Goal: Task Accomplishment & Management: Complete application form

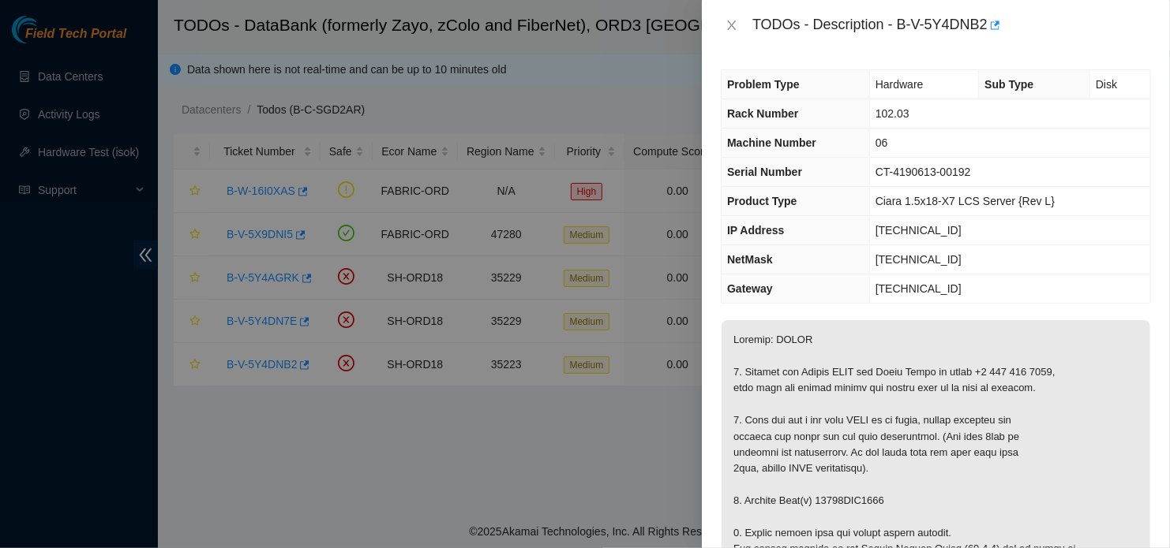
scroll to position [1005, 0]
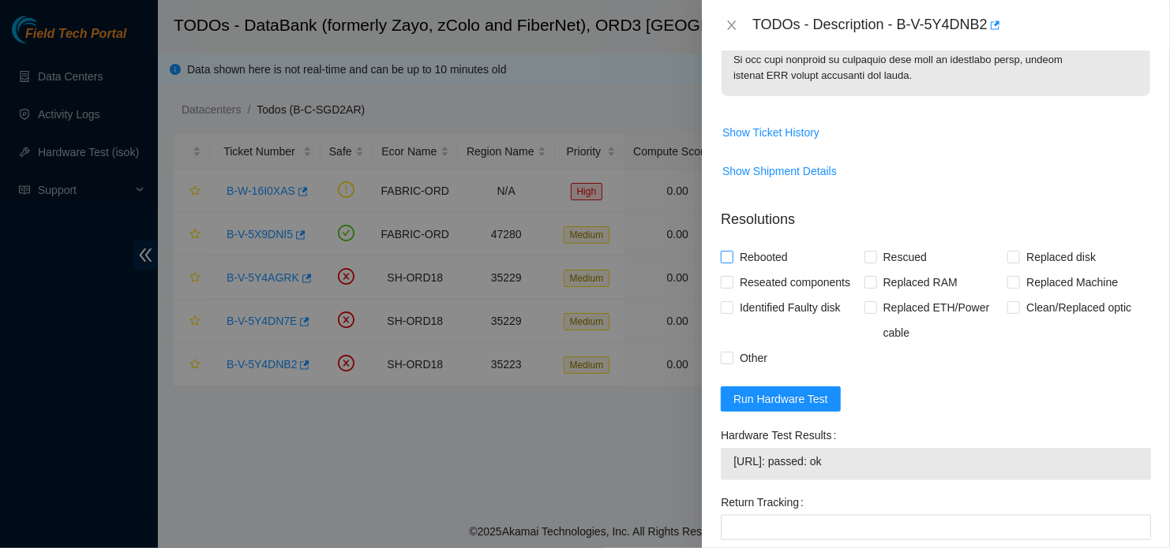
click at [730, 255] on input "Rebooted" at bounding box center [726, 256] width 11 height 11
checkbox input "true"
click at [869, 259] on input "Rescued" at bounding box center [869, 256] width 11 height 11
checkbox input "true"
click at [1010, 256] on input "Replaced disk" at bounding box center [1012, 256] width 11 height 11
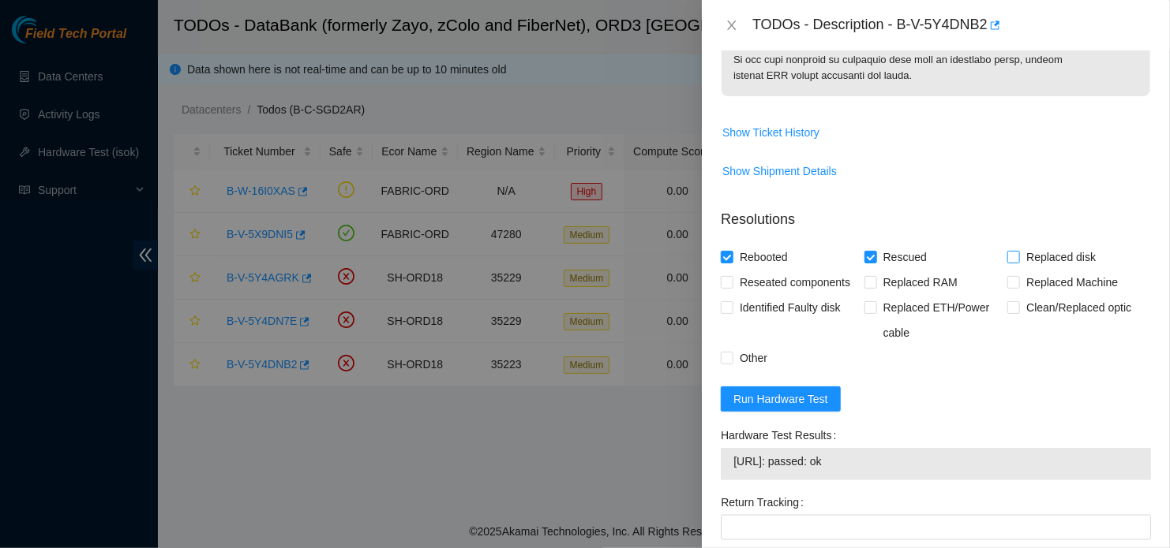
checkbox input "true"
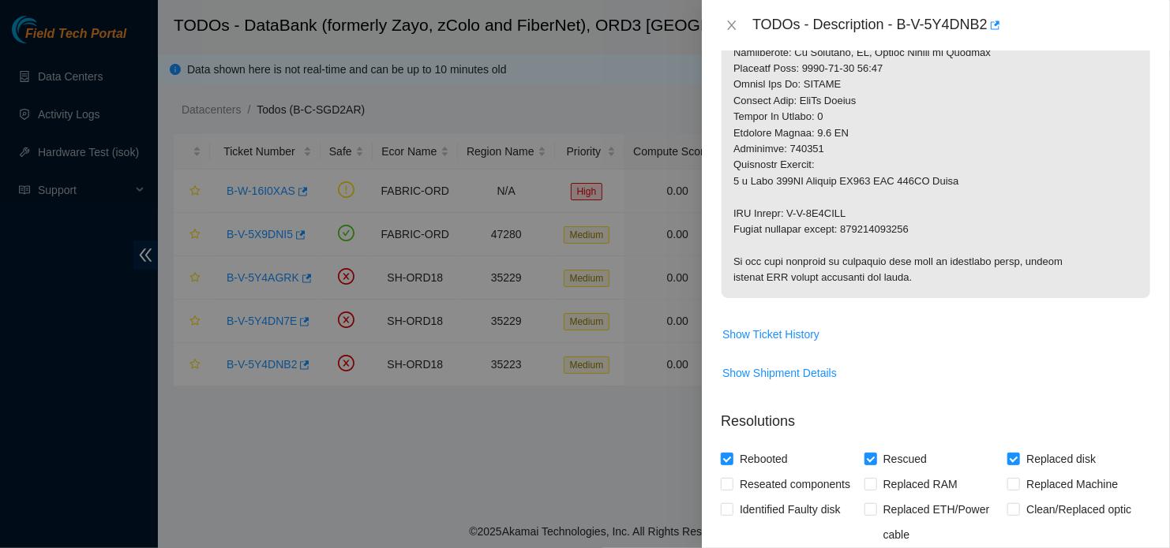
scroll to position [801, 0]
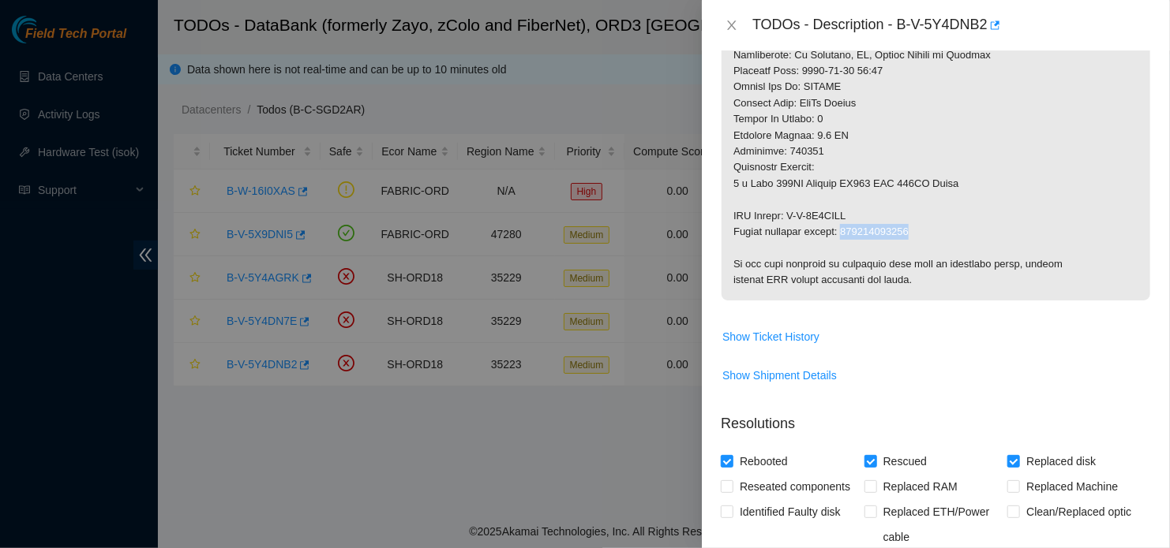
drag, startPoint x: 847, startPoint y: 230, endPoint x: 912, endPoint y: 230, distance: 65.5
copy p "463470065618"
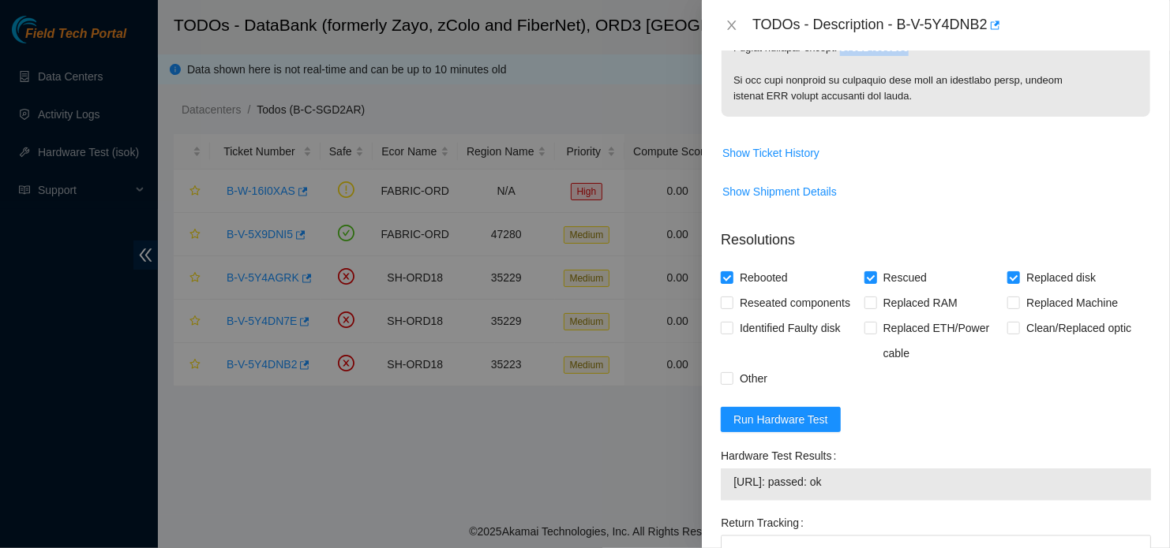
scroll to position [1099, 0]
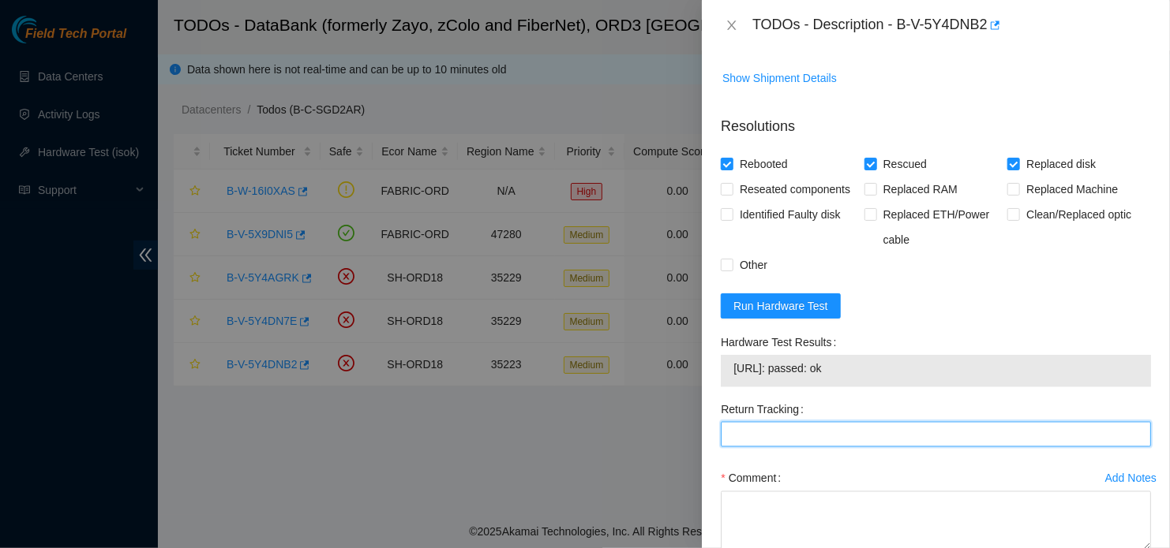
click at [804, 441] on Tracking "Return Tracking" at bounding box center [936, 434] width 430 height 25
paste Tracking "463470065618"
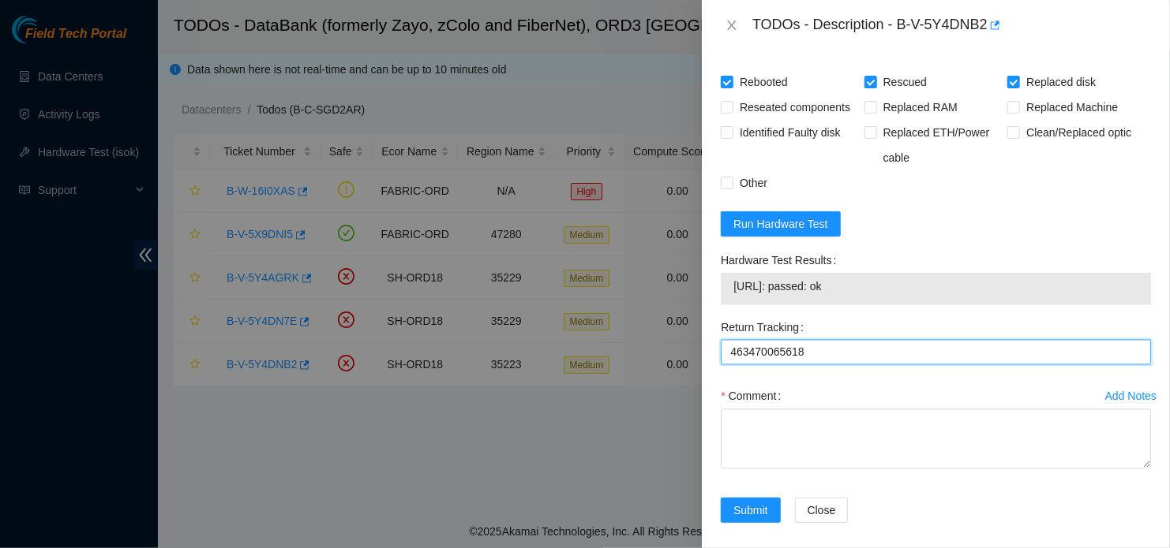
scroll to position [1191, 0]
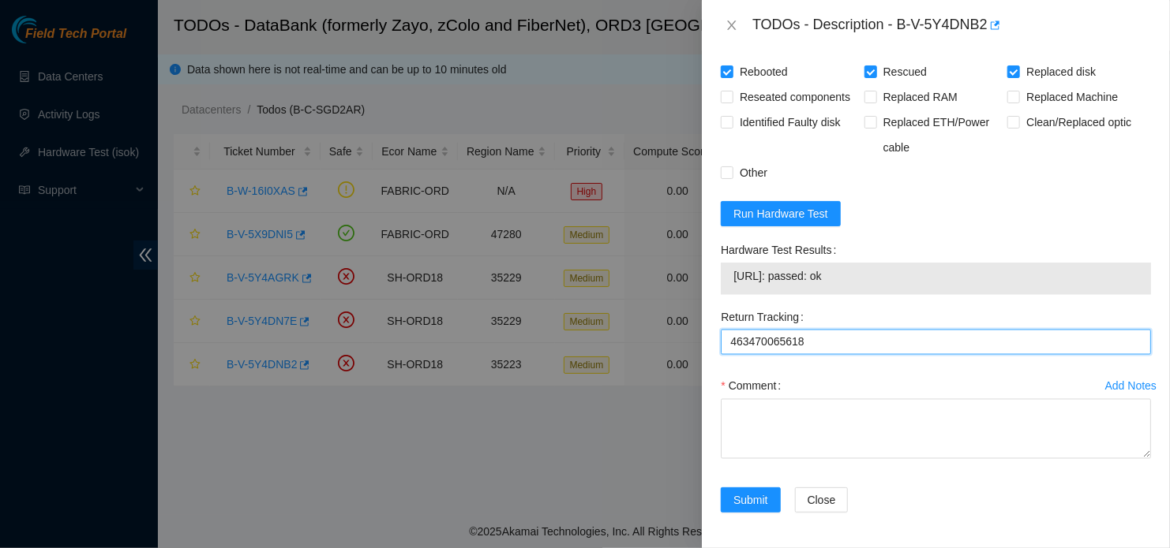
type Tracking "463470065618"
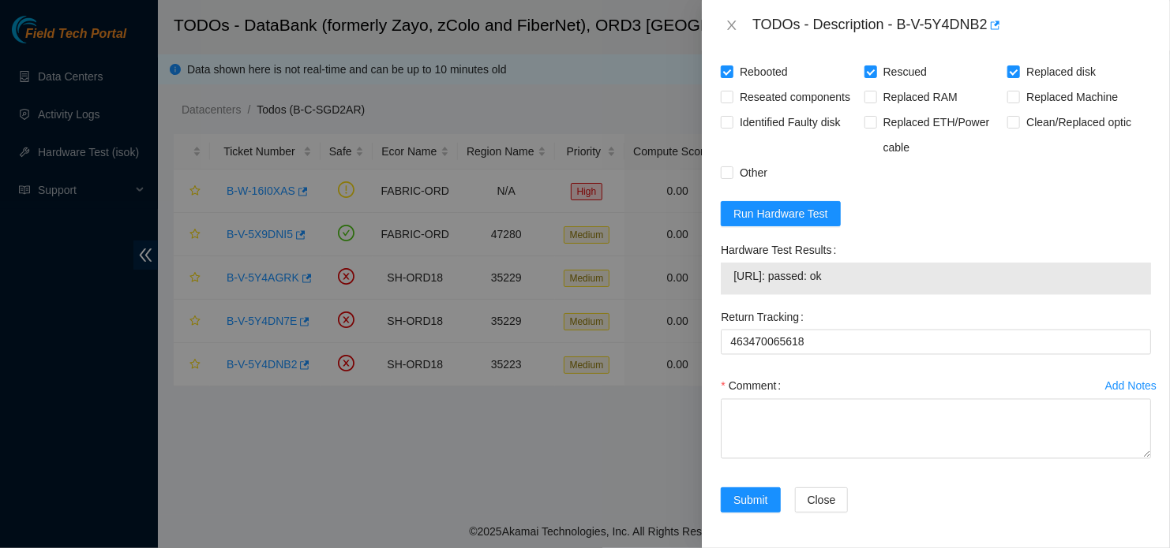
click at [443, 424] on div at bounding box center [585, 274] width 1170 height 548
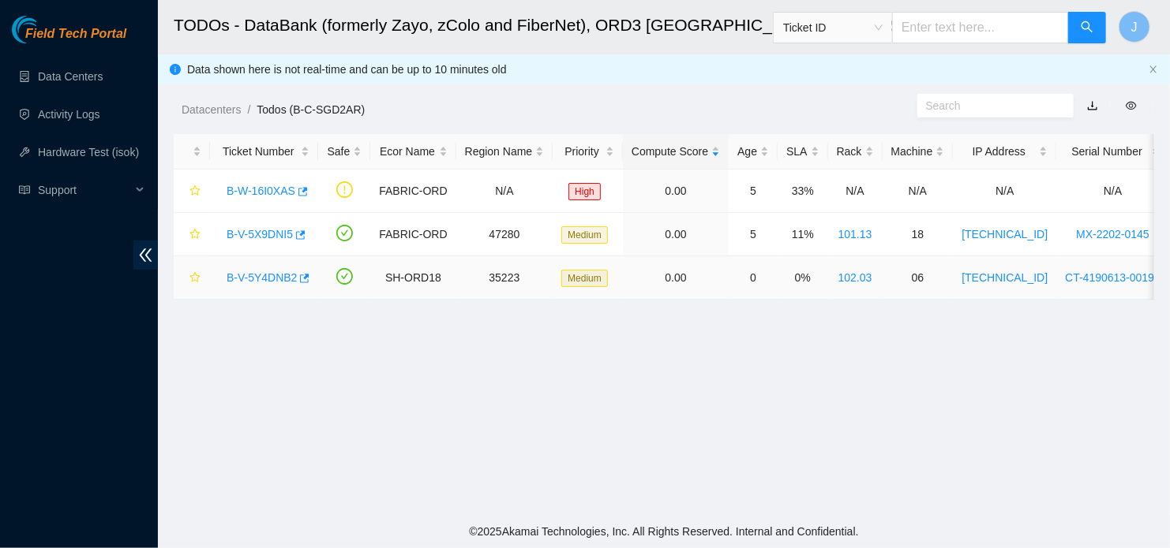
click at [264, 284] on div "B-V-5Y4DNB2" at bounding box center [264, 277] width 91 height 25
click at [261, 277] on link "B-V-5Y4DNB2" at bounding box center [261, 277] width 70 height 13
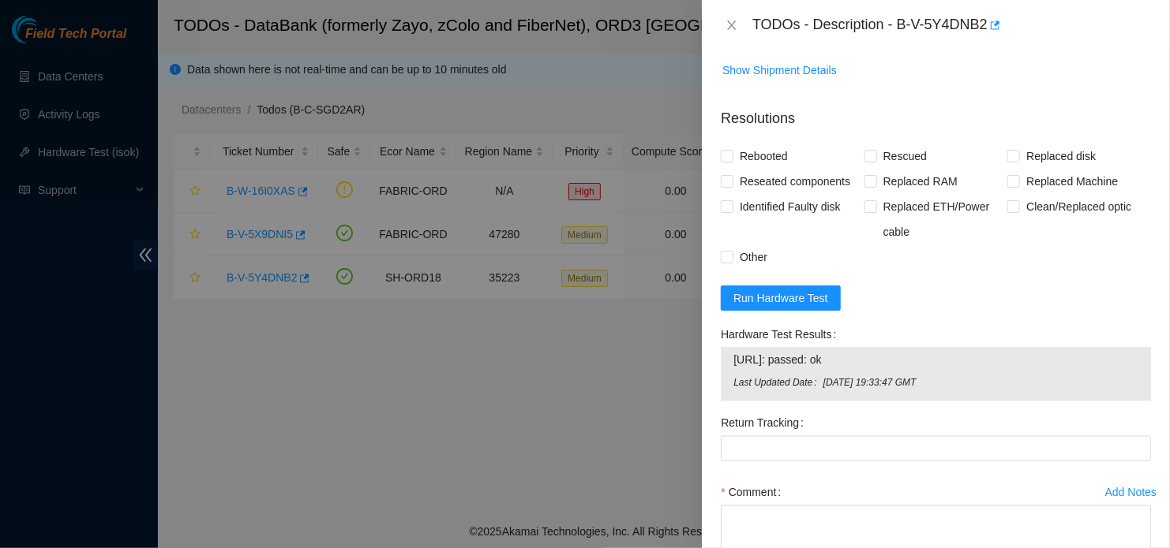
scroll to position [1165, 0]
click at [729, 155] on input "Rebooted" at bounding box center [726, 156] width 11 height 11
checkbox input "true"
click at [864, 162] on label "Rescued" at bounding box center [898, 156] width 69 height 25
click at [864, 162] on input "Rescued" at bounding box center [869, 156] width 11 height 11
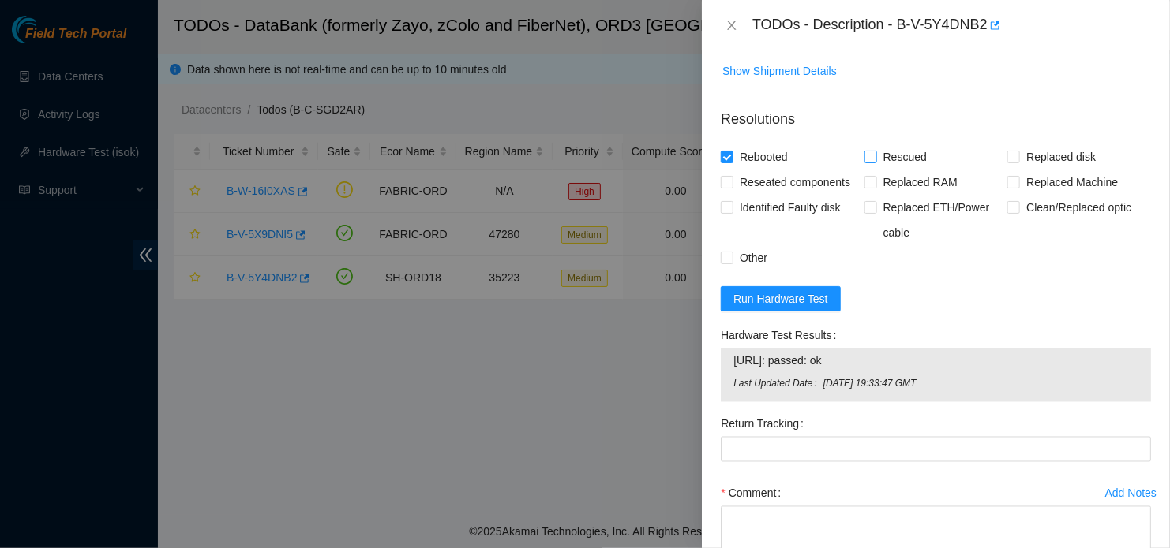
checkbox input "true"
click at [1007, 162] on label "Replaced disk" at bounding box center [1054, 156] width 95 height 25
click at [1007, 162] on input "Replaced disk" at bounding box center [1012, 156] width 11 height 11
checkbox input "true"
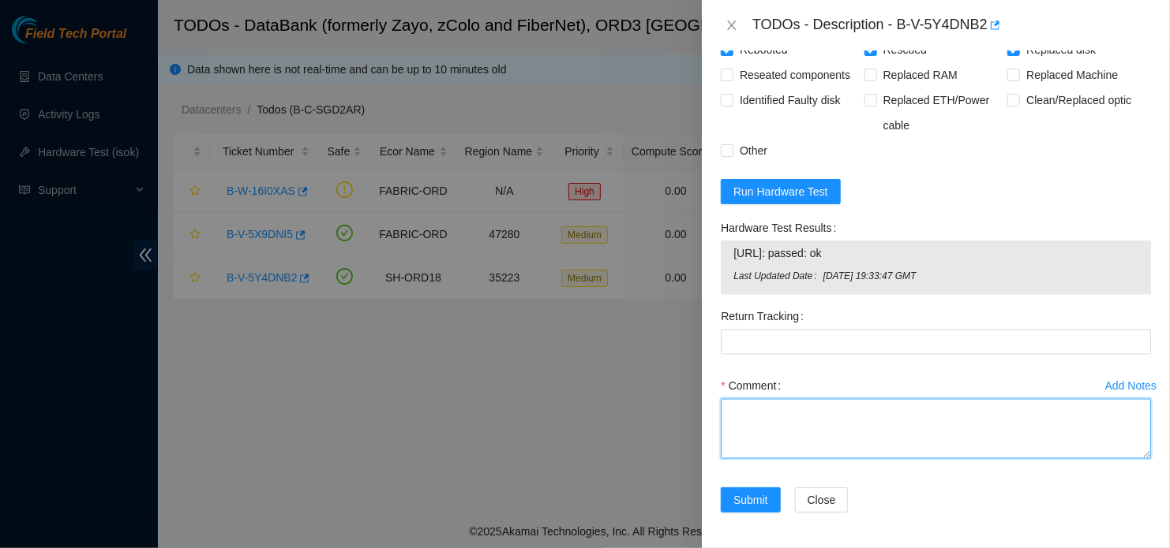
click at [833, 413] on textarea "Comment" at bounding box center [936, 429] width 430 height 60
paste textarea "- Locate device - Replaced disk drive; New SN: S45RNA0R333489 - Rescue; Configu…"
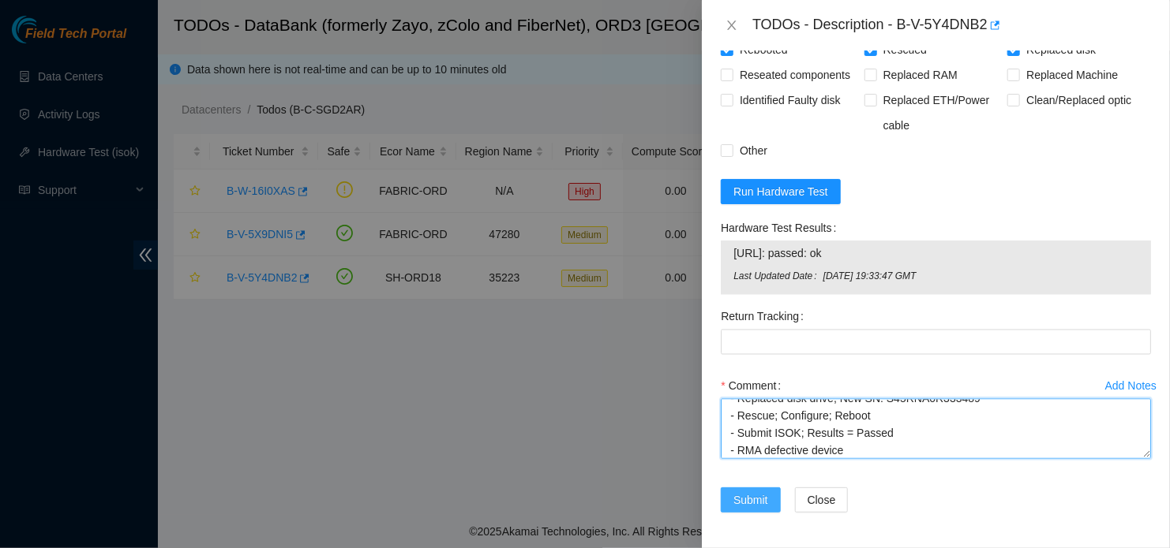
type textarea "- Locate device - Replaced disk drive; New SN: S45RNA0R333489 - Rescue; Configu…"
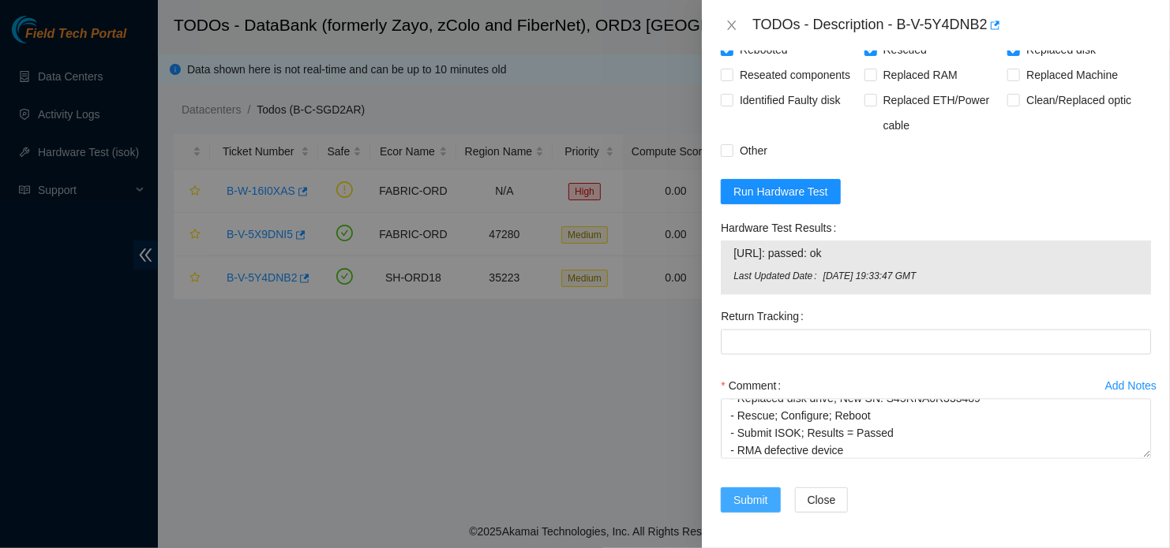
click at [743, 495] on span "Submit" at bounding box center [750, 500] width 35 height 17
click at [847, 488] on button "Close" at bounding box center [842, 500] width 54 height 25
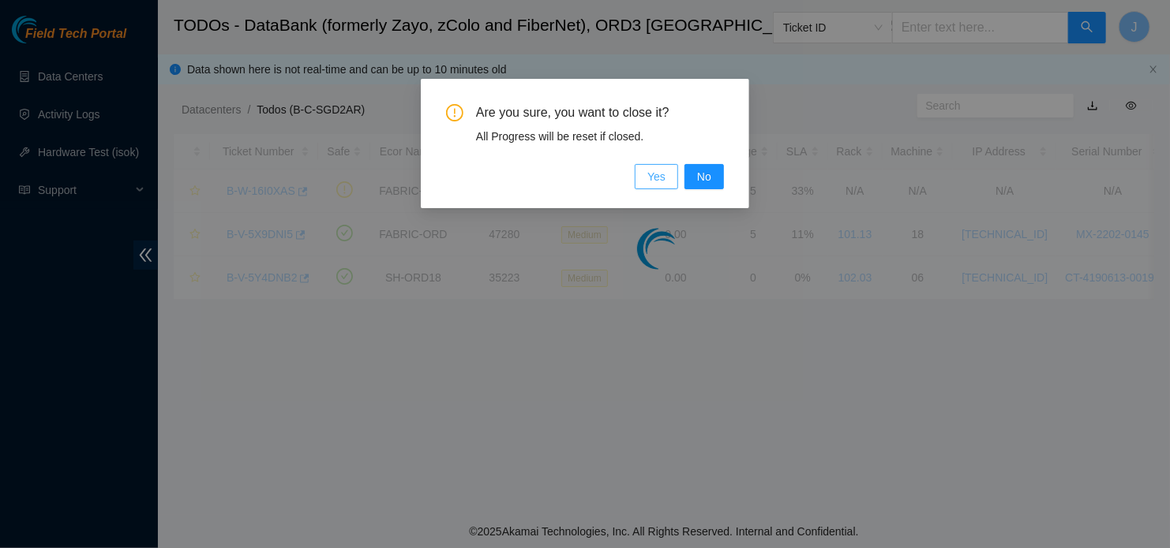
click at [648, 181] on button "Yes" at bounding box center [655, 176] width 43 height 25
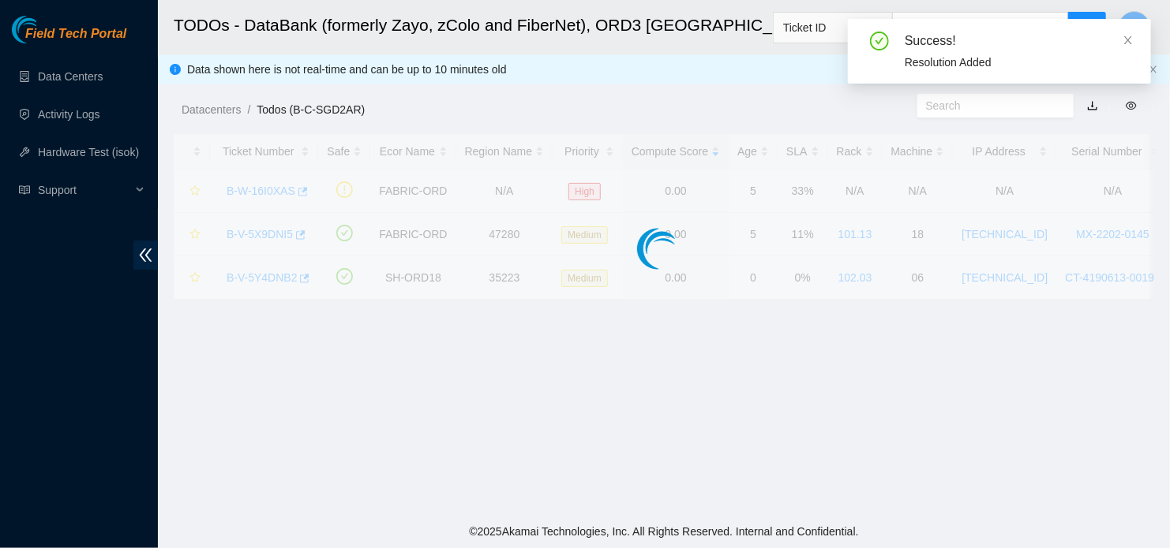
scroll to position [433, 0]
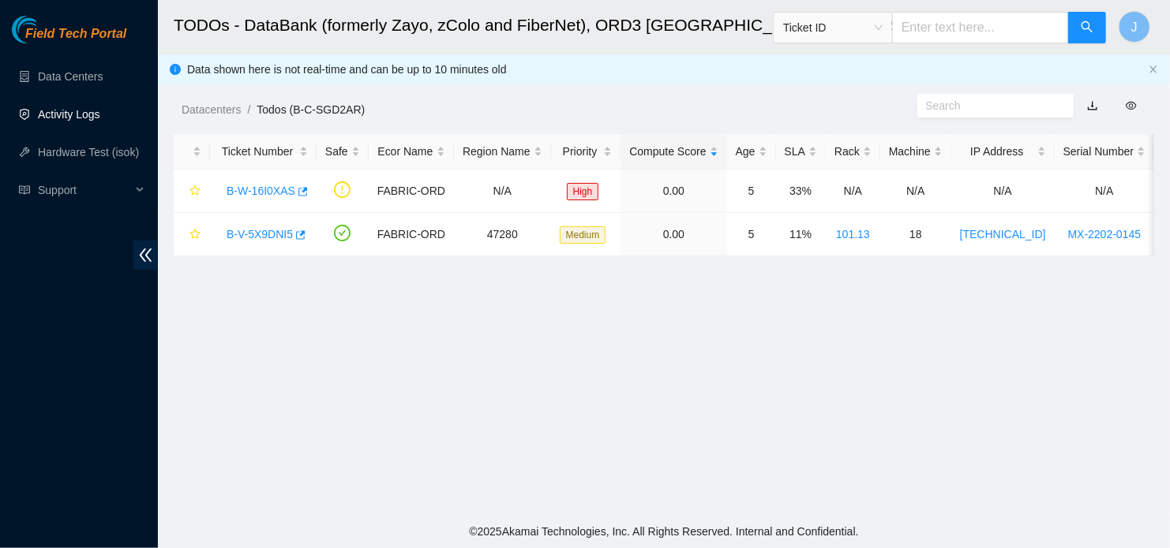
click at [81, 108] on link "Activity Logs" at bounding box center [69, 114] width 62 height 13
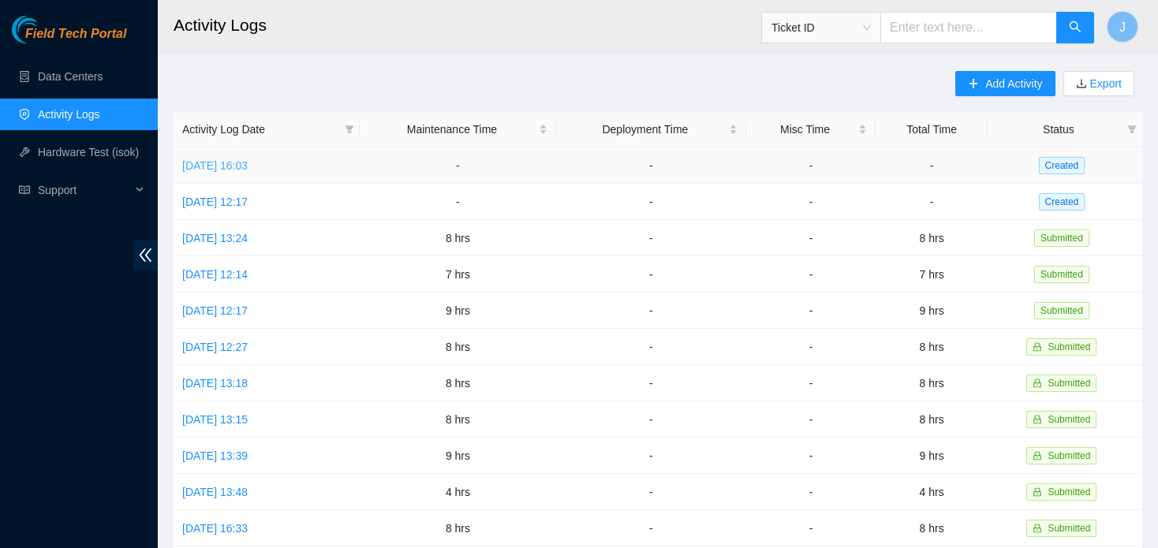
click at [201, 171] on link "[DATE] 16:03" at bounding box center [215, 165] width 66 height 13
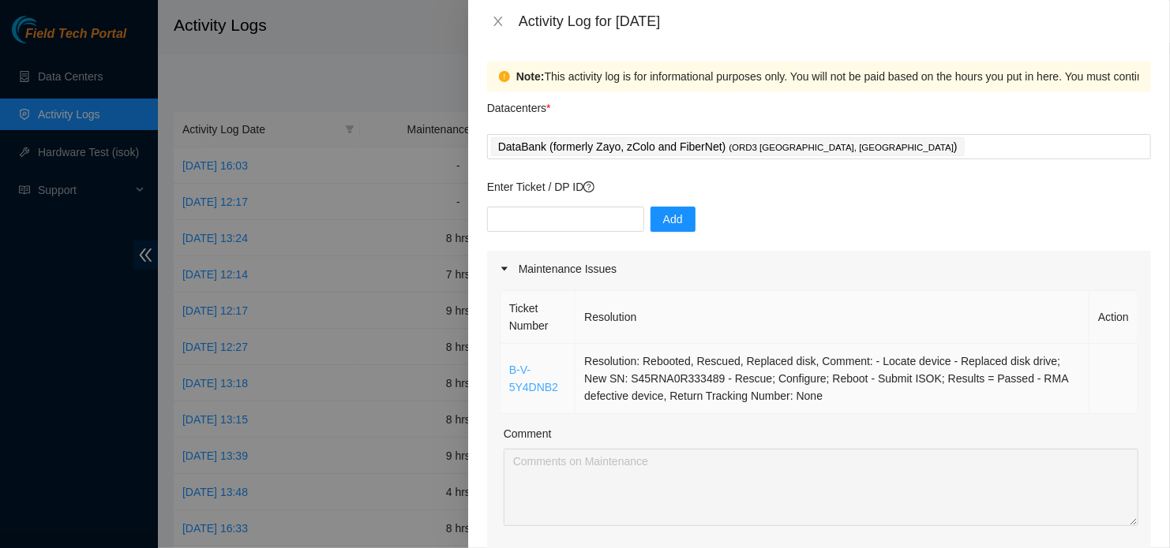
click at [527, 369] on link "B-V-5Y4DNB2" at bounding box center [533, 379] width 49 height 30
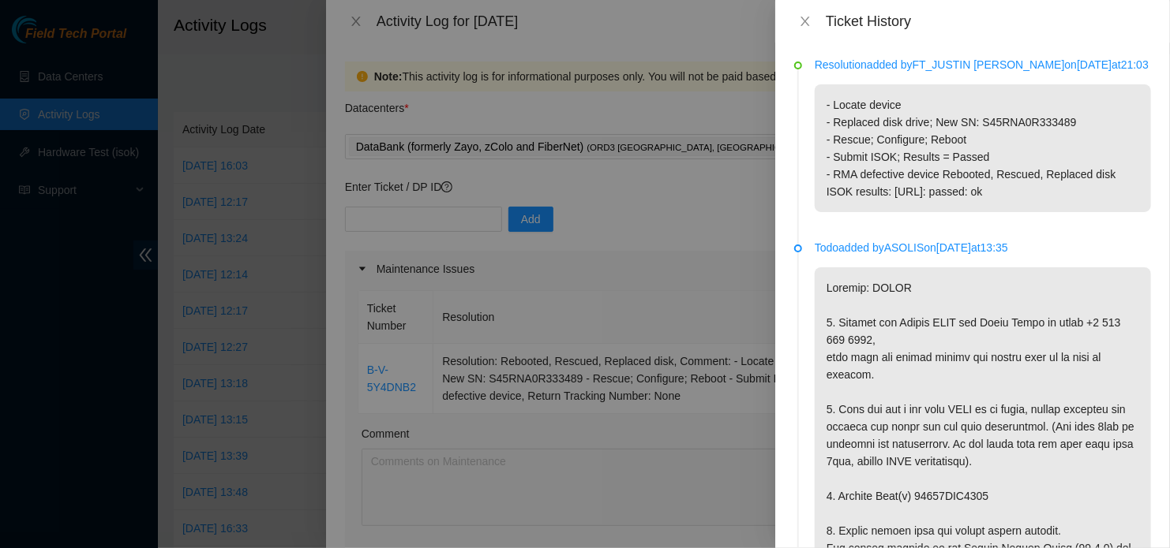
click at [877, 64] on p "Resolution added by FT_JUSTIN [PERSON_NAME] on [DATE] 21:03" at bounding box center [982, 64] width 336 height 17
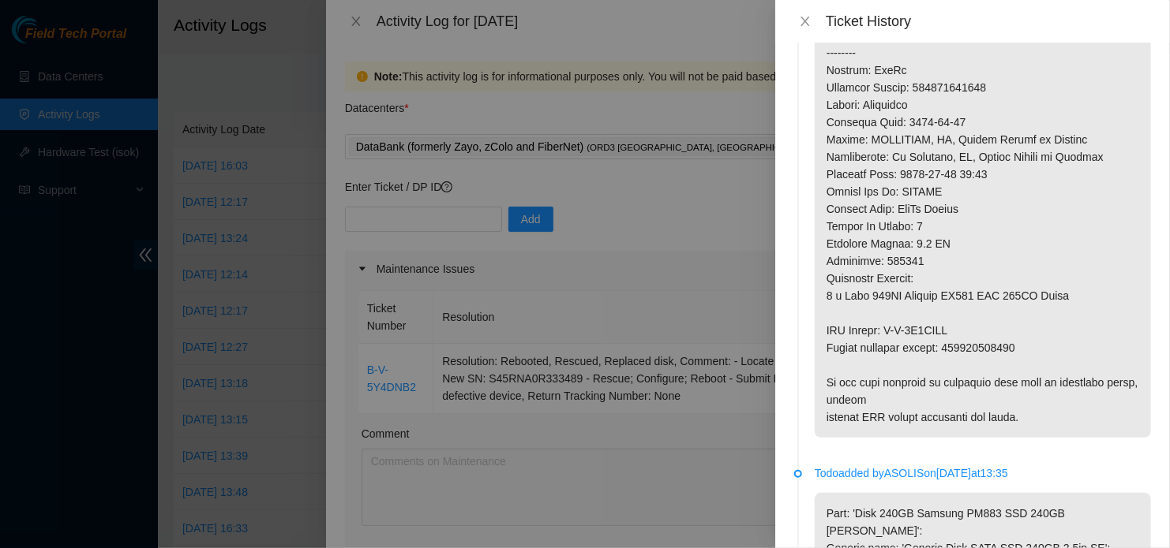
scroll to position [739, 0]
drag, startPoint x: 948, startPoint y: 415, endPoint x: 1019, endPoint y: 417, distance: 71.1
copy p "463470065618"
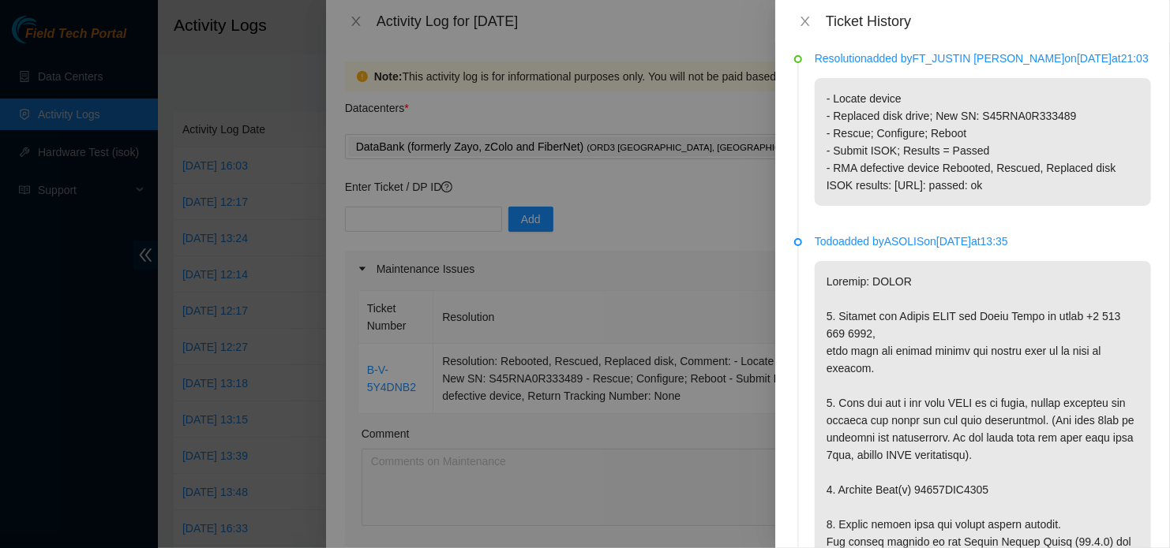
scroll to position [0, 0]
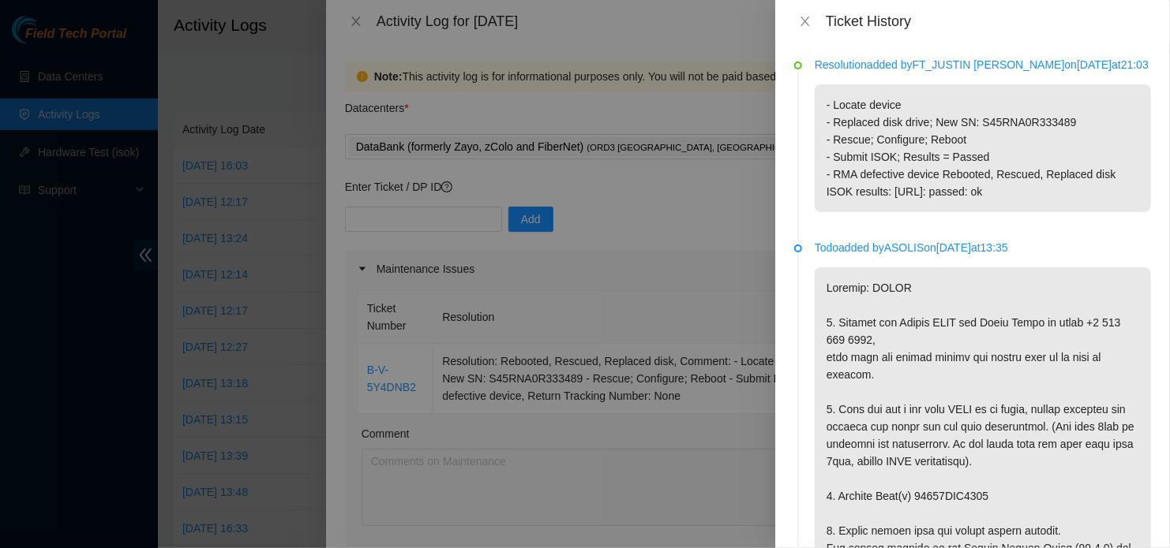
click at [824, 68] on p "Resolution added by FT_JUSTIN [PERSON_NAME] on [DATE] 21:03" at bounding box center [982, 64] width 336 height 17
click at [742, 199] on div at bounding box center [585, 274] width 1170 height 548
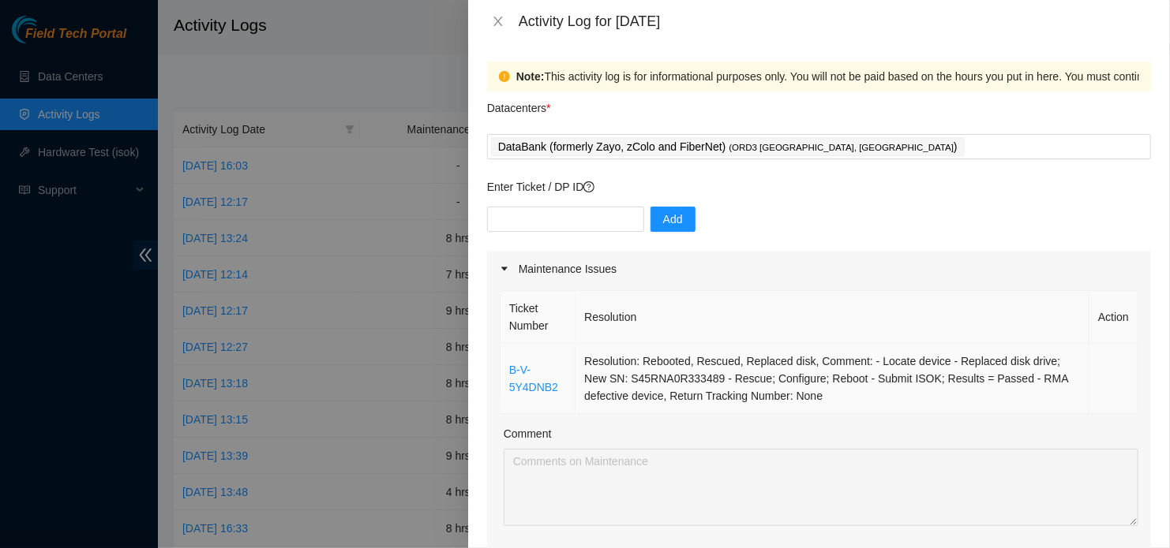
click at [859, 395] on td "Resolution: Rebooted, Rescued, Replaced disk, Comment: - Locate device - Replac…" at bounding box center [832, 379] width 514 height 70
click at [1057, 288] on div "Ticket Number Resolution Action B-V-5Y4DNB2 Resolution: Rebooted, Rescued, Repl…" at bounding box center [819, 449] width 664 height 325
click at [500, 25] on icon "close" at bounding box center [498, 21] width 13 height 13
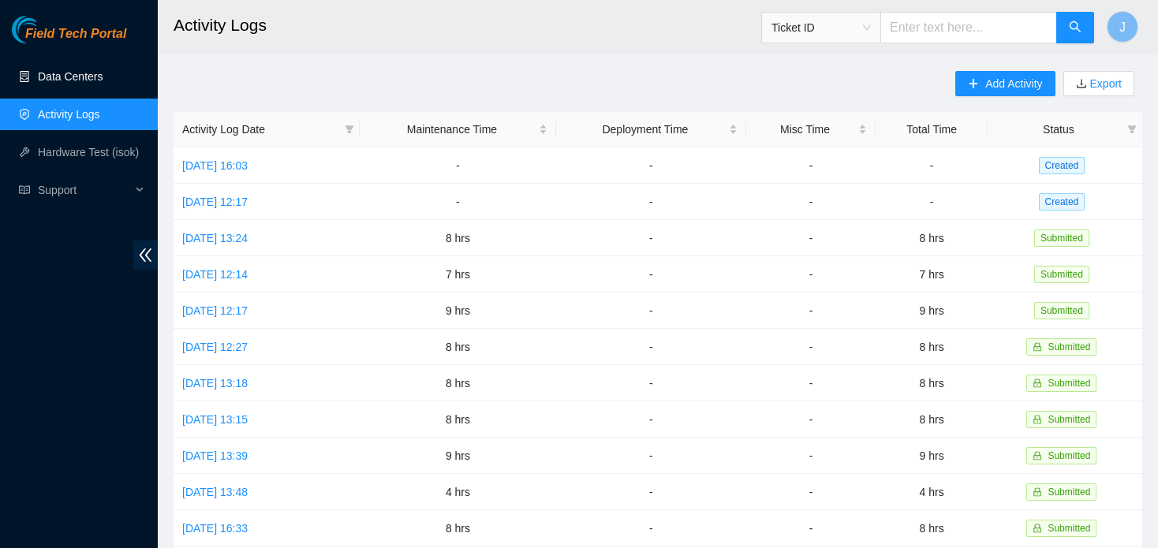
click at [88, 83] on link "Data Centers" at bounding box center [70, 76] width 65 height 13
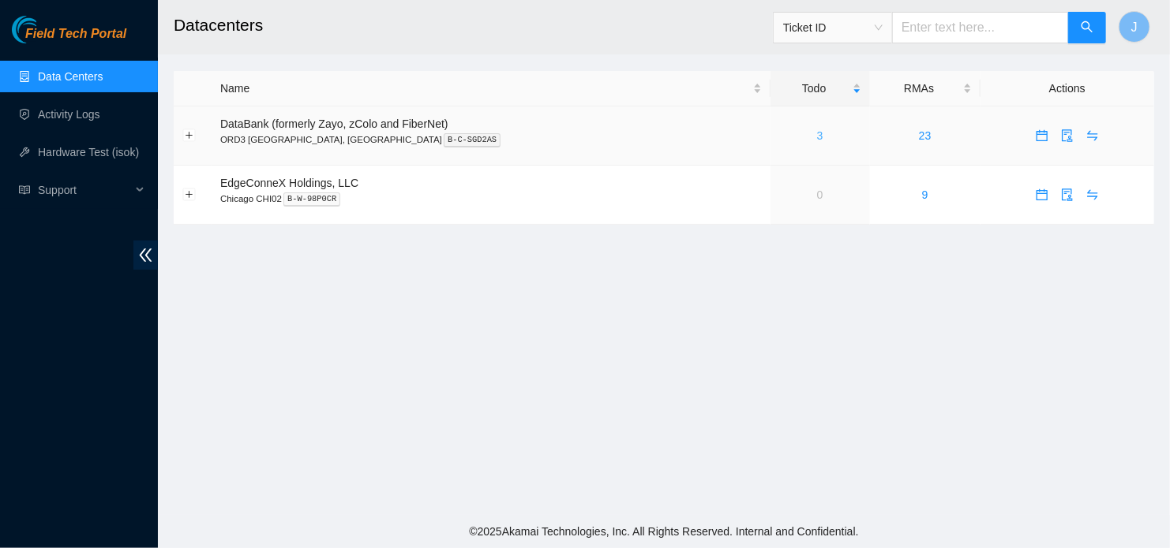
click at [817, 136] on link "3" at bounding box center [820, 135] width 6 height 13
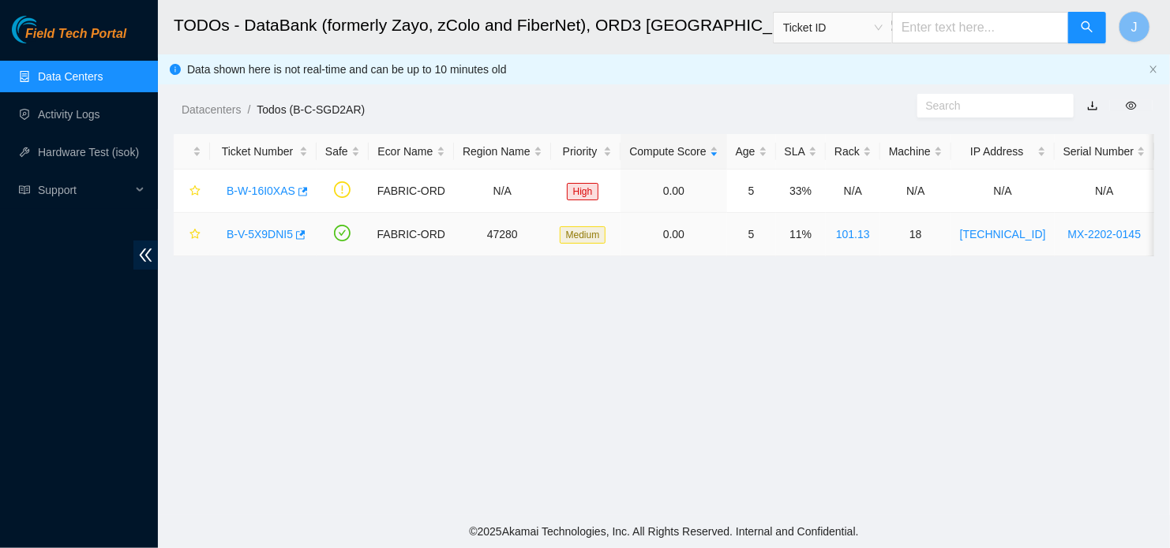
click at [260, 231] on link "B-V-5X9DNI5" at bounding box center [259, 234] width 66 height 13
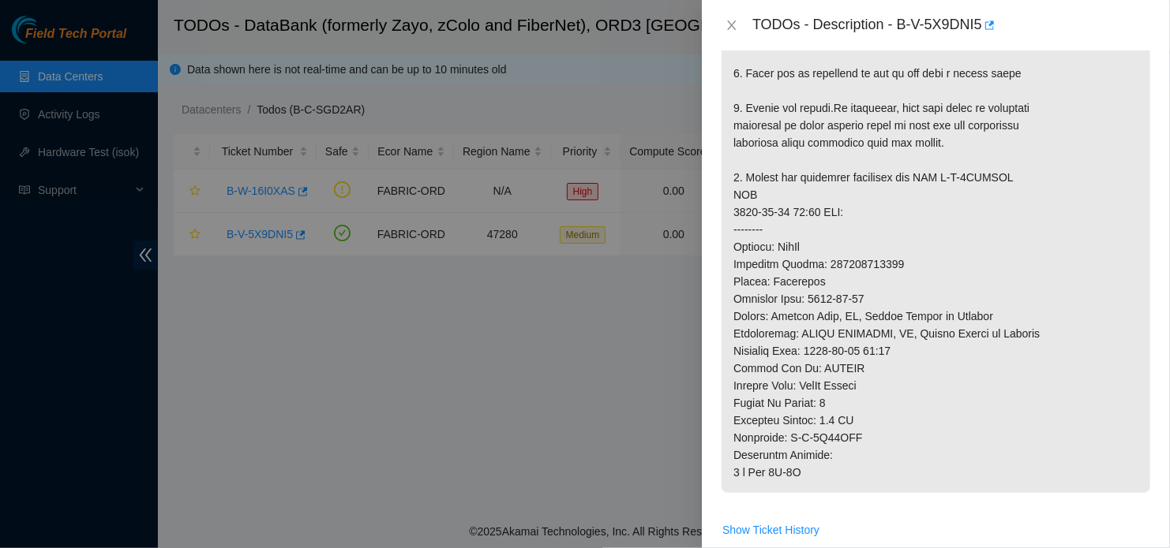
scroll to position [529, 0]
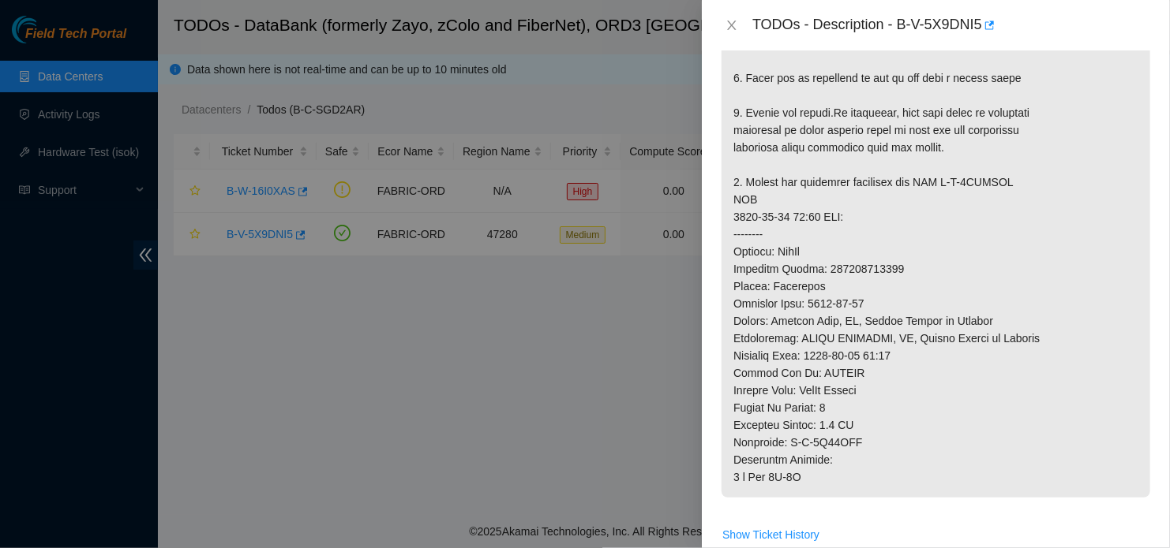
click at [1076, 226] on p at bounding box center [935, 130] width 429 height 736
click at [735, 21] on icon "close" at bounding box center [732, 25] width 9 height 9
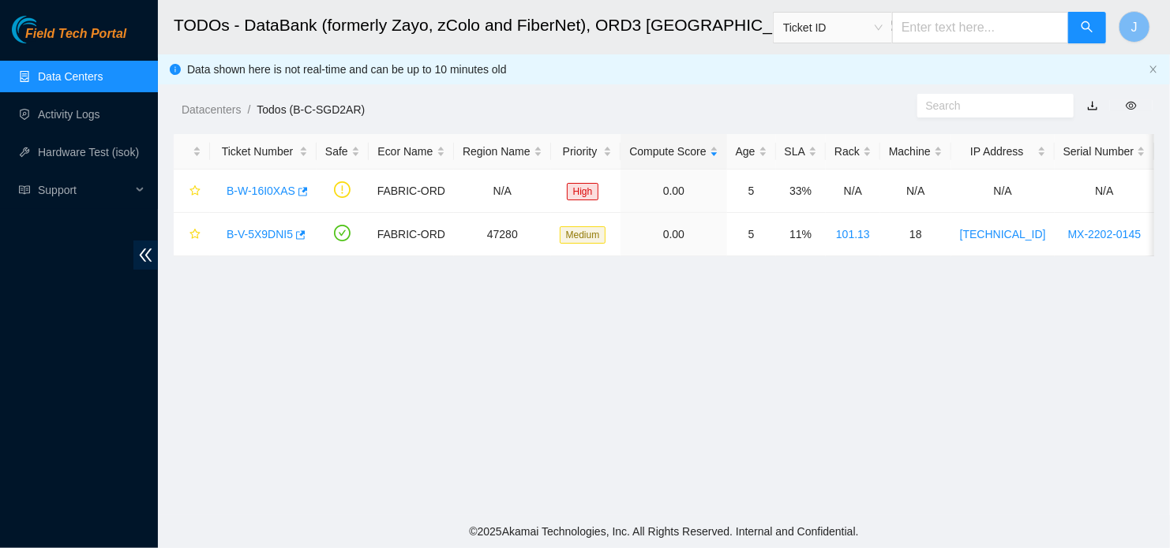
scroll to position [490, 0]
click at [1126, 399] on main "TODOs - DataBank (formerly Zayo, zColo and FiberNet), ORD3 [GEOGRAPHIC_DATA], […" at bounding box center [664, 257] width 1012 height 515
click at [268, 238] on link "B-V-5X9DNI5" at bounding box center [259, 234] width 66 height 13
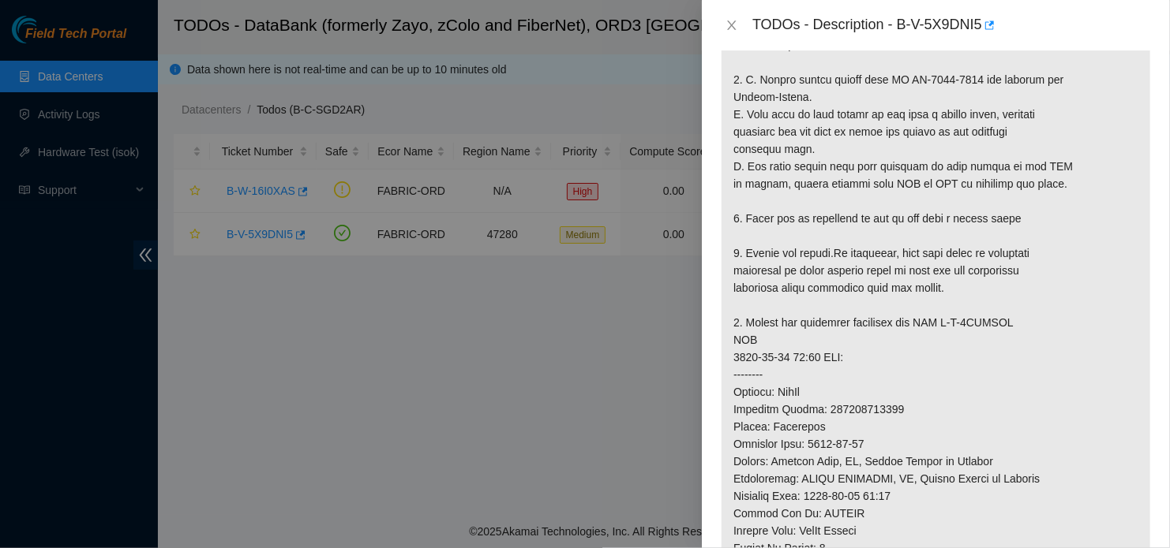
scroll to position [379, 0]
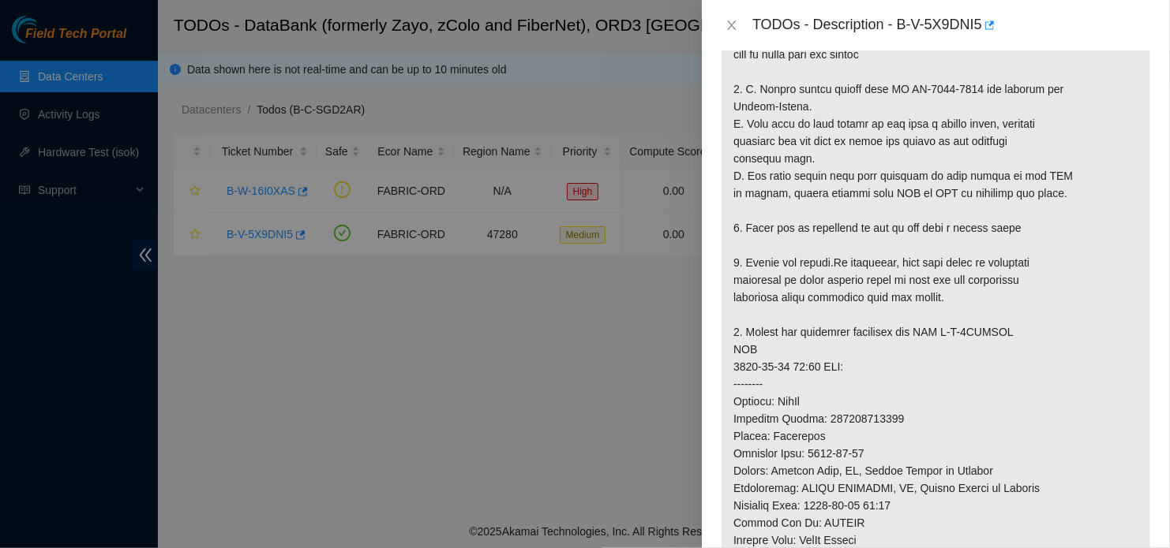
click at [1139, 221] on td at bounding box center [936, 292] width 430 height 760
click at [732, 31] on icon "close" at bounding box center [731, 25] width 13 height 13
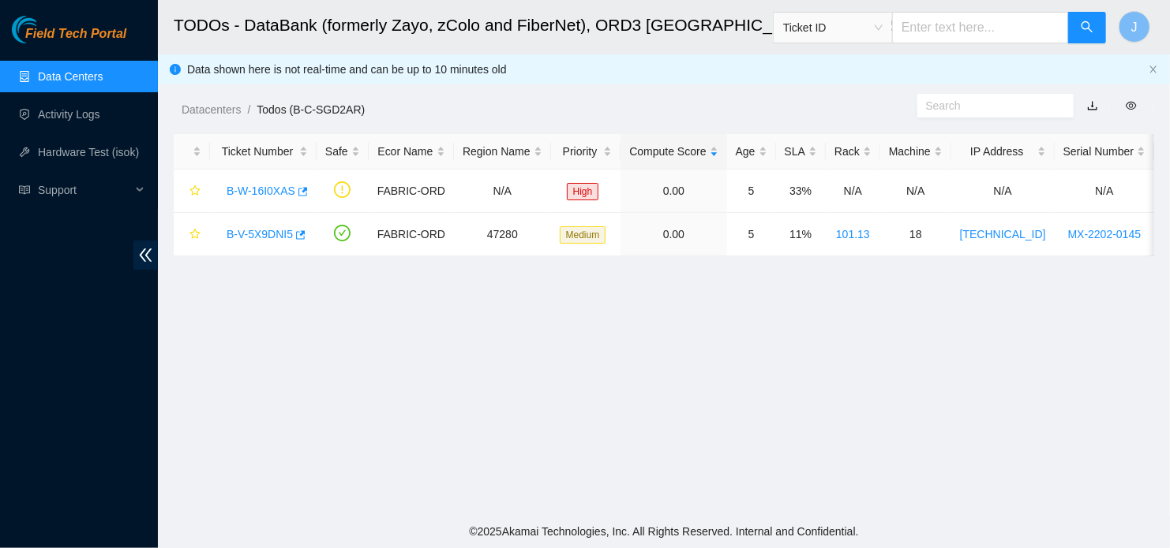
scroll to position [432, 0]
click at [702, 347] on main "TODOs - DataBank (formerly Zayo, zColo and FiberNet), ORD3 [GEOGRAPHIC_DATA], […" at bounding box center [664, 257] width 1012 height 515
click at [256, 234] on link "B-V-5X9DNI5" at bounding box center [259, 234] width 66 height 13
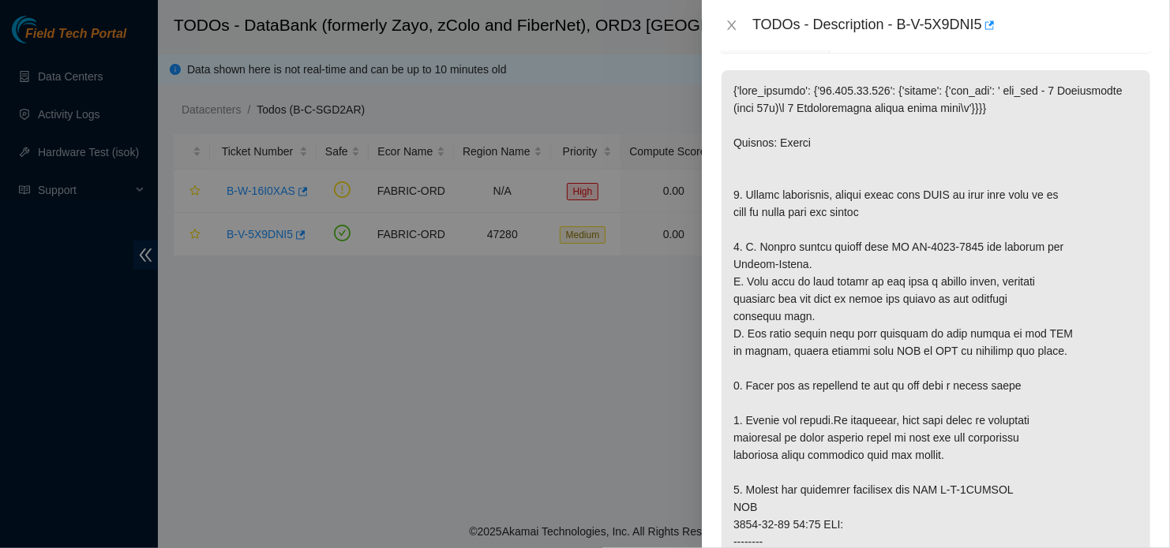
scroll to position [221, 0]
click at [1099, 283] on p at bounding box center [935, 438] width 429 height 736
drag, startPoint x: 899, startPoint y: 23, endPoint x: 983, endPoint y: 38, distance: 85.0
click at [983, 38] on div "TODOs - Description - B-V-5X9DNI5" at bounding box center [936, 25] width 468 height 51
copy div "B-V-5X9DNI5"
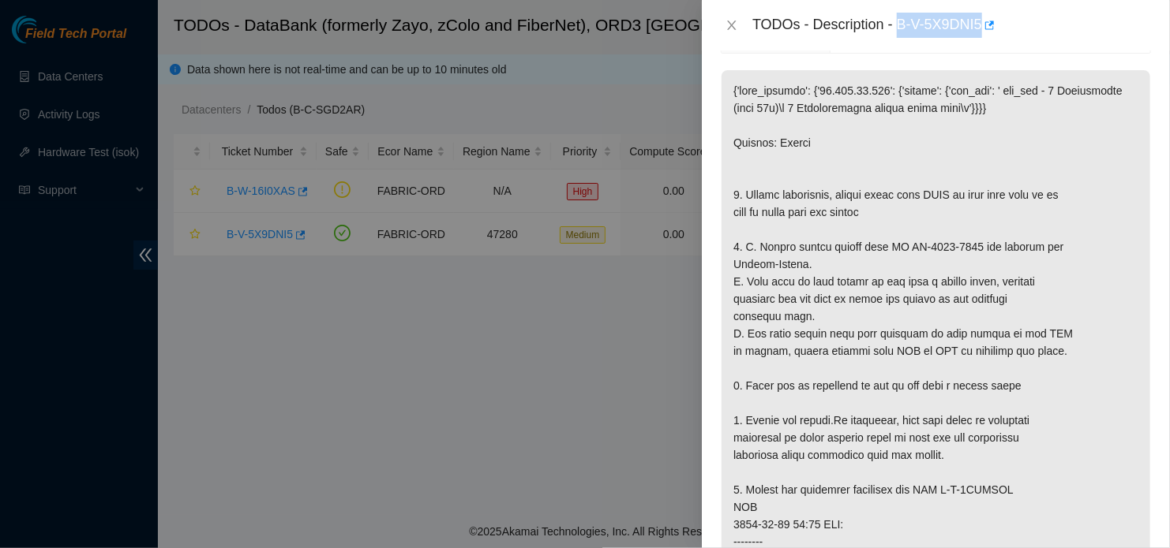
copy div "B-V-5X9DNI5"
click at [1066, 301] on p at bounding box center [935, 438] width 429 height 736
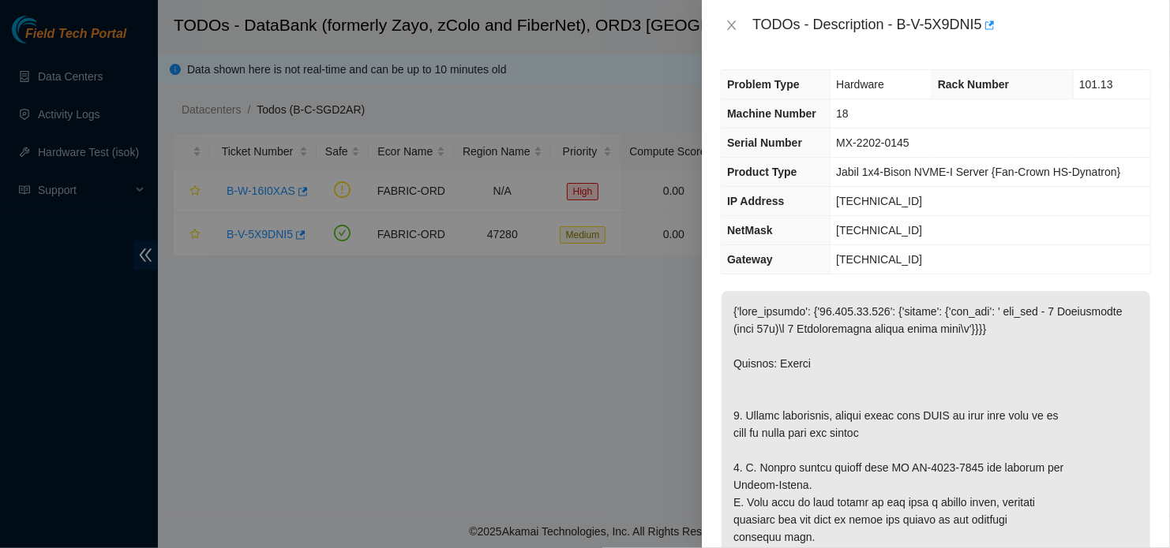
click at [1110, 126] on td "18" at bounding box center [990, 113] width 320 height 29
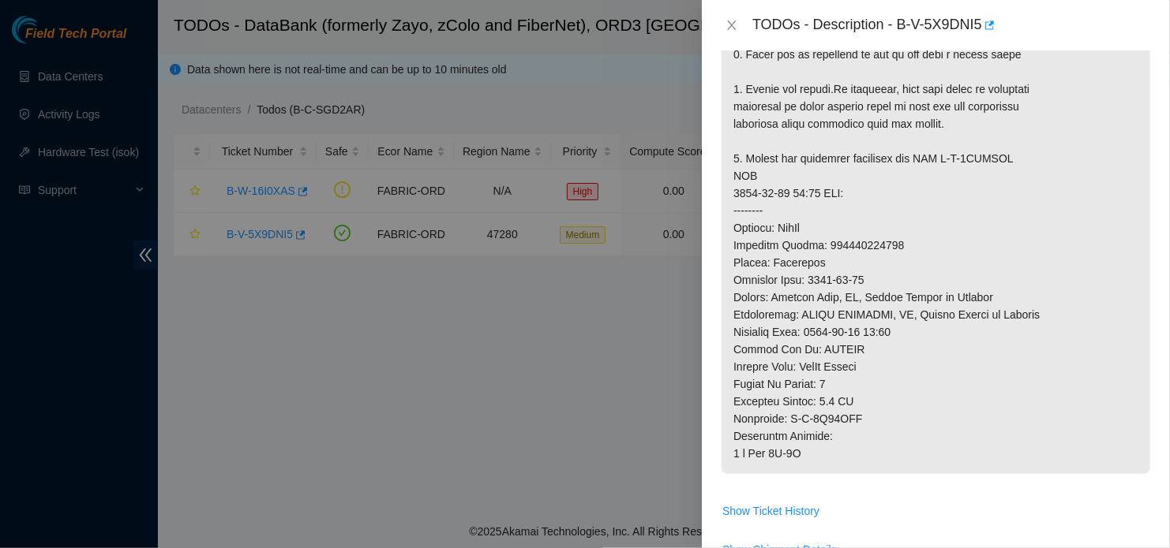
scroll to position [565, 0]
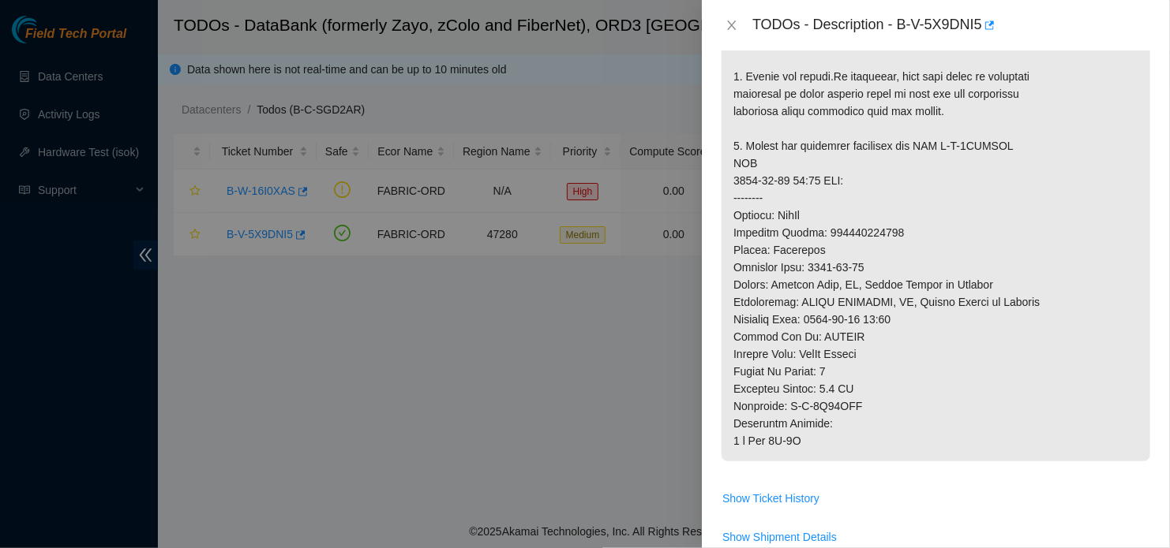
click at [182, 223] on div at bounding box center [585, 274] width 1170 height 548
click at [729, 28] on icon "close" at bounding box center [732, 25] width 9 height 9
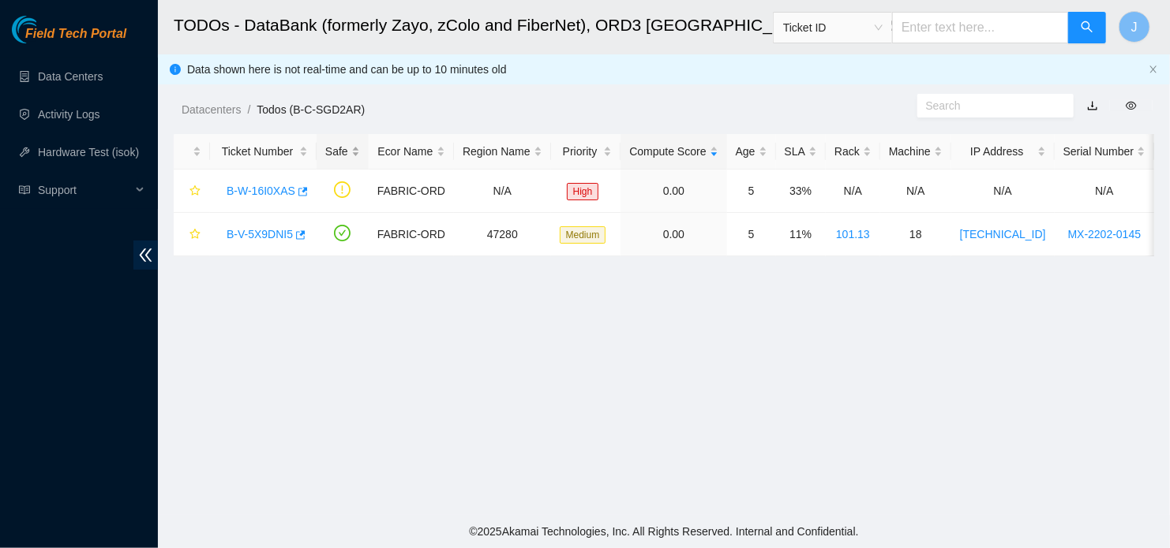
scroll to position [490, 0]
click at [132, 193] on div "Support" at bounding box center [79, 190] width 158 height 32
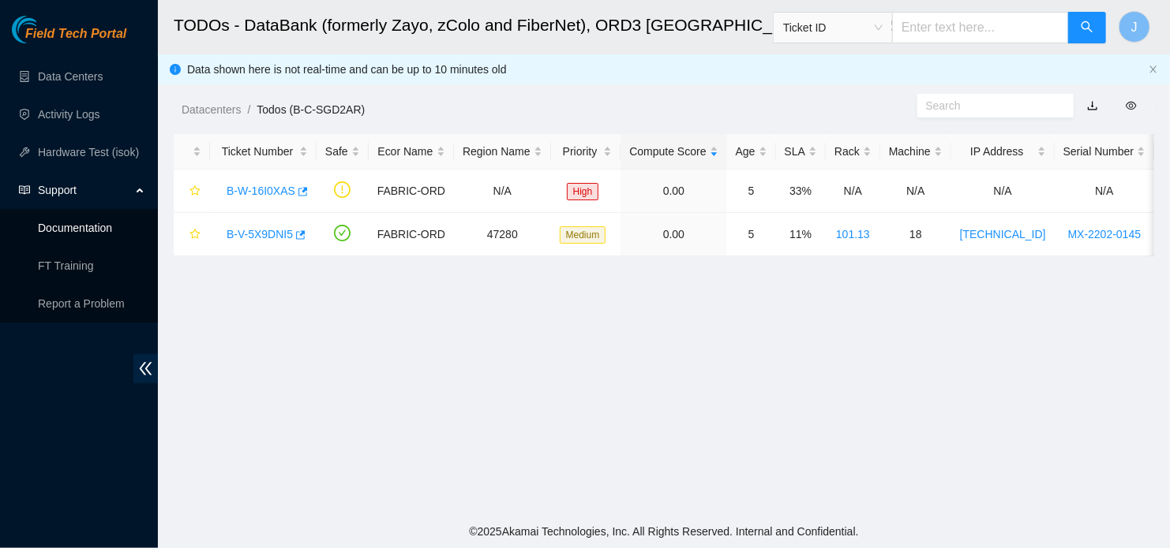
click at [92, 234] on link "Documentation" at bounding box center [75, 228] width 74 height 13
click at [267, 231] on link "B-V-5X9DNI5" at bounding box center [259, 234] width 66 height 13
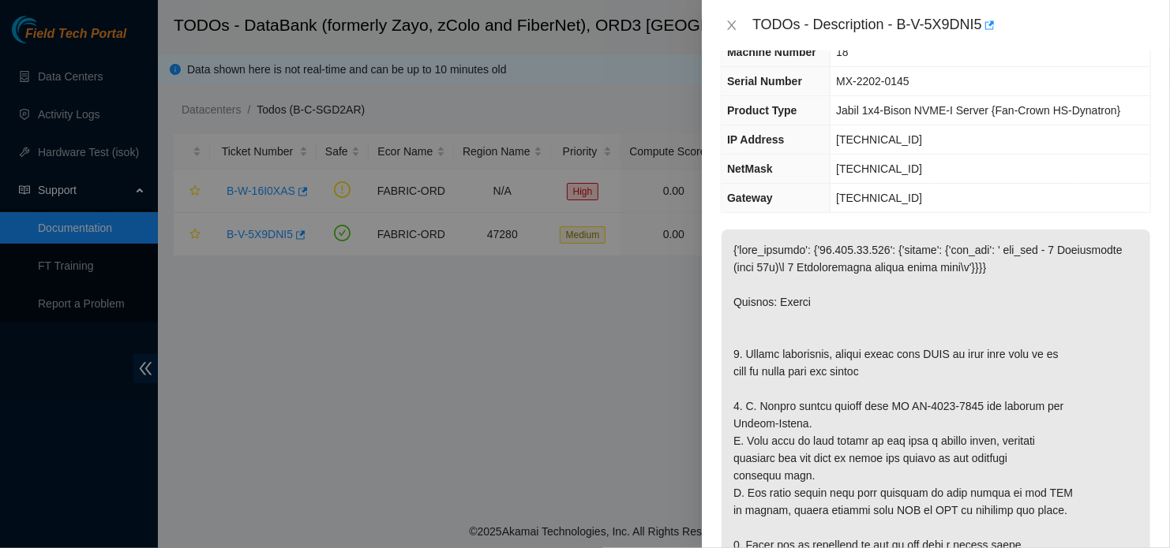
scroll to position [0, 0]
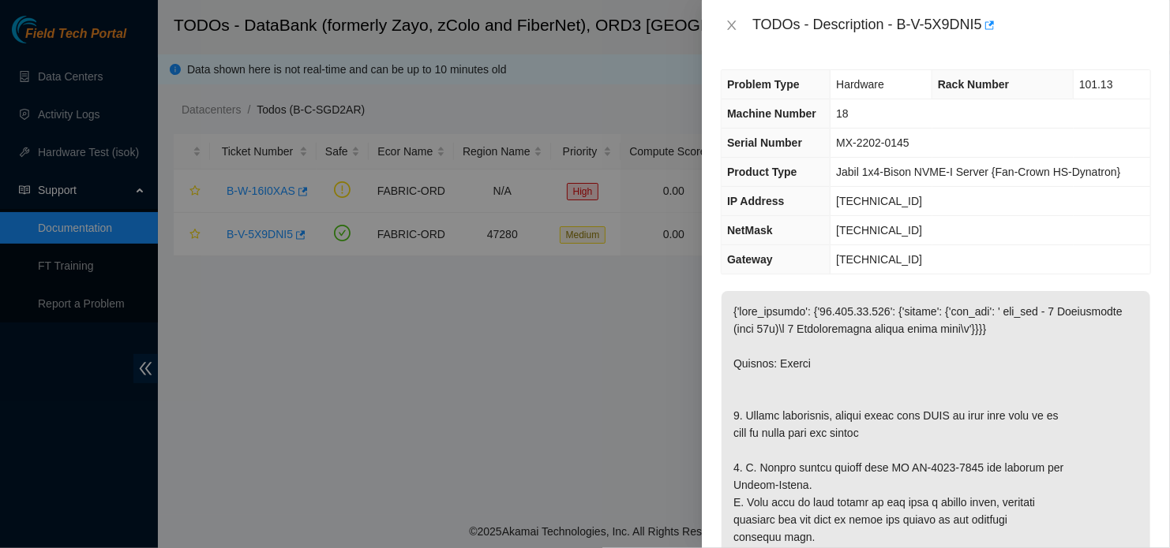
click at [1072, 268] on td "[TECHNICAL_ID]" at bounding box center [990, 259] width 320 height 29
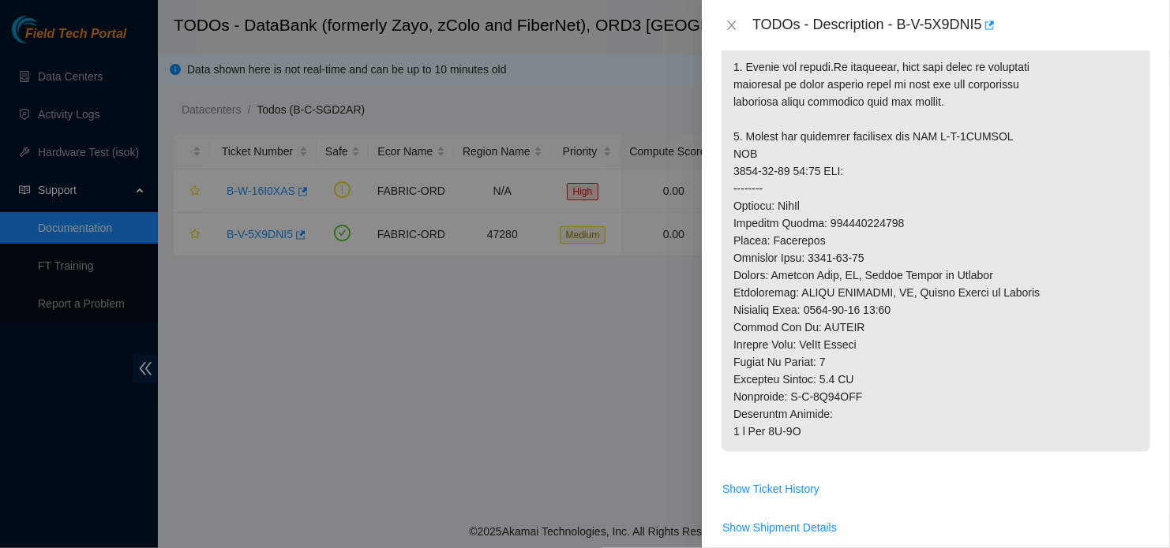
scroll to position [576, 0]
drag, startPoint x: 826, startPoint y: 249, endPoint x: 880, endPoint y: 268, distance: 56.9
click at [880, 268] on p at bounding box center [935, 83] width 429 height 736
drag, startPoint x: 825, startPoint y: 253, endPoint x: 894, endPoint y: 257, distance: 69.6
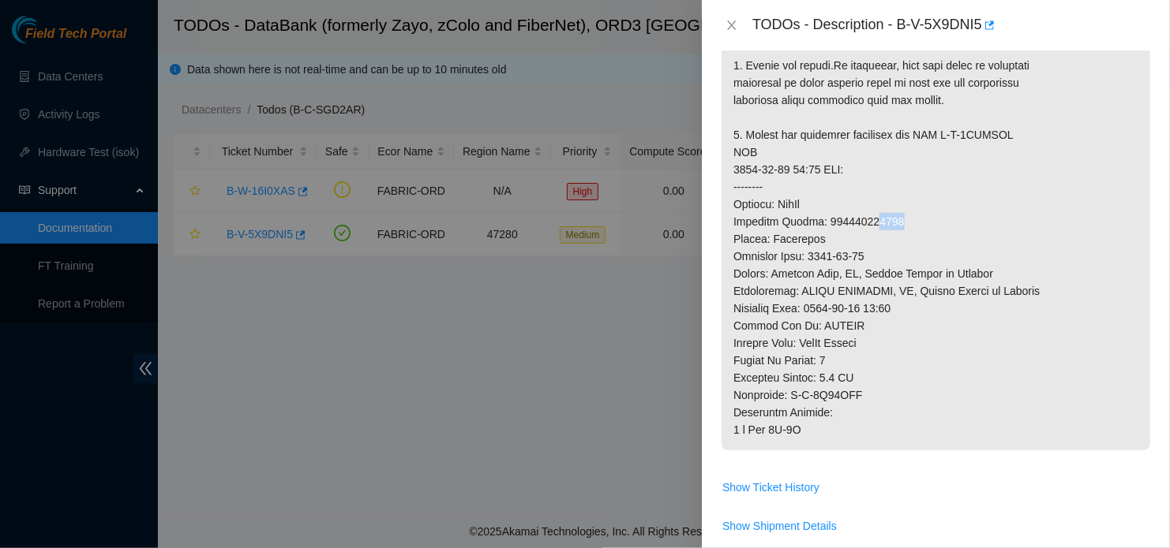
click at [894, 257] on p at bounding box center [935, 83] width 429 height 736
copy p "484791441443"
click at [938, 262] on p at bounding box center [935, 83] width 429 height 736
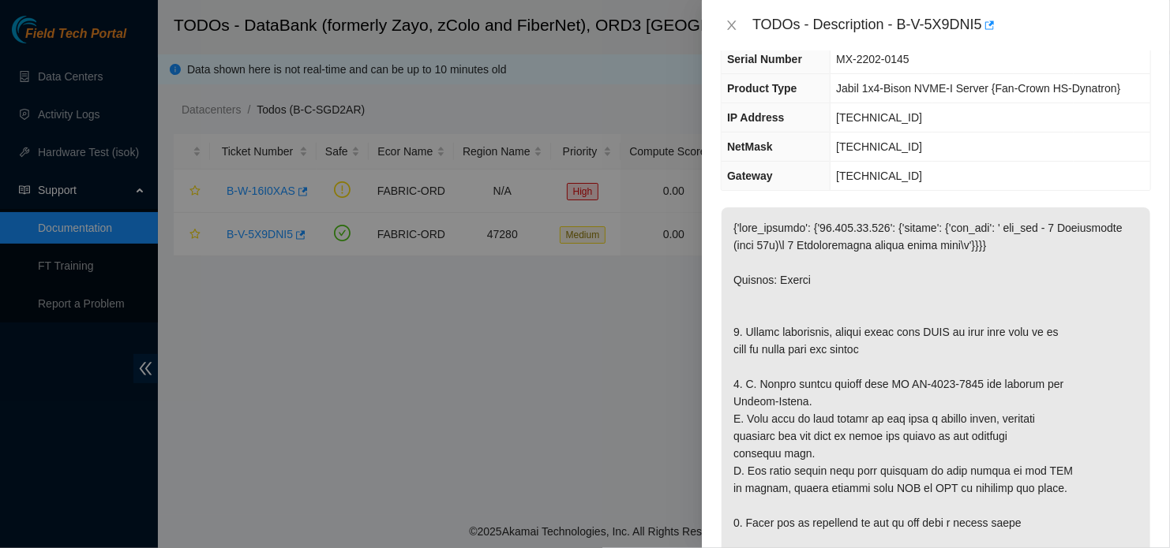
scroll to position [0, 0]
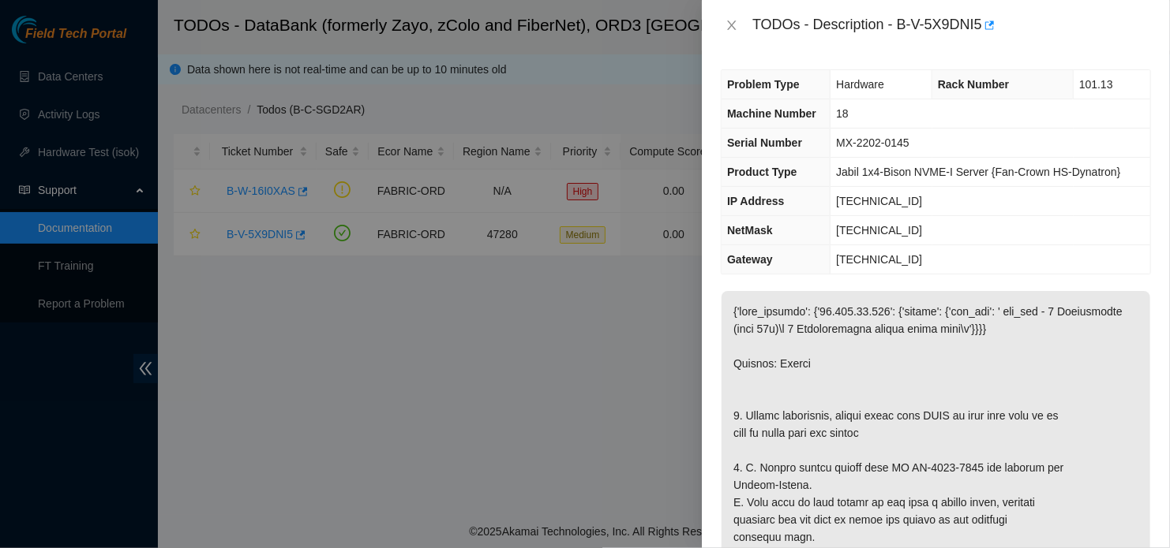
click at [901, 22] on div "TODOs - Description - B-V-5X9DNI5" at bounding box center [951, 25] width 399 height 25
drag, startPoint x: 899, startPoint y: 22, endPoint x: 983, endPoint y: 24, distance: 84.5
click at [983, 24] on div "TODOs - Description - B-V-5X9DNI5" at bounding box center [951, 25] width 399 height 25
copy div "B-V-5X9DNI5"
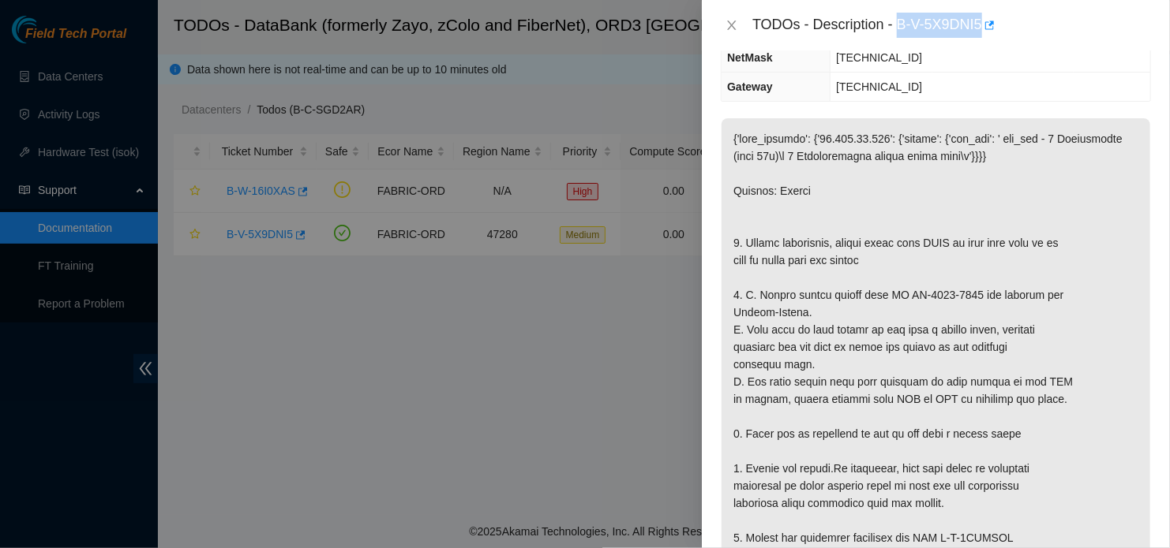
scroll to position [174, 0]
click at [962, 478] on p at bounding box center [935, 486] width 429 height 736
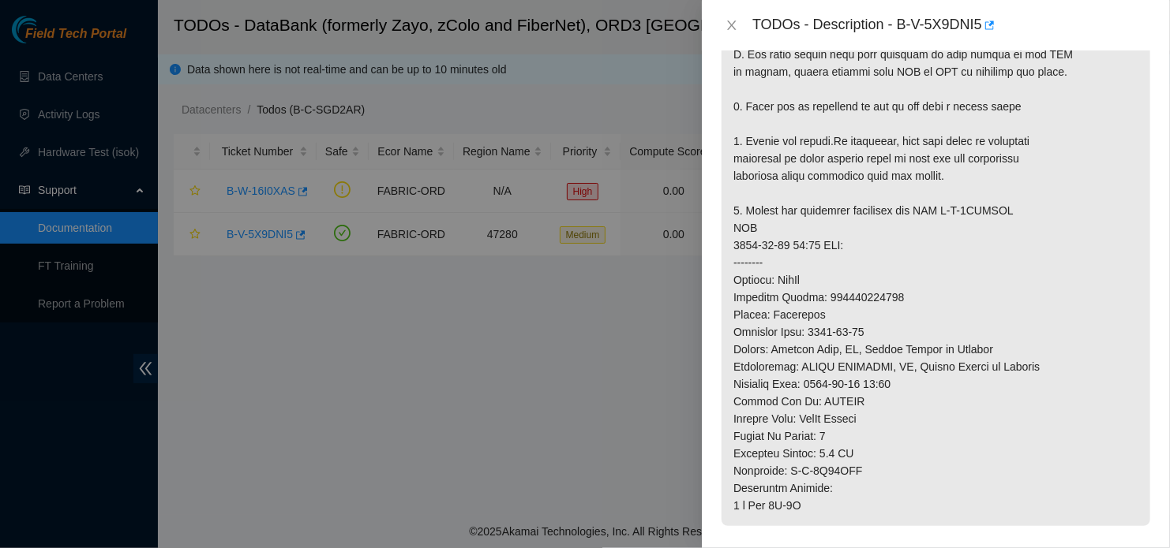
scroll to position [501, 0]
drag, startPoint x: 928, startPoint y: 354, endPoint x: 889, endPoint y: 253, distance: 107.4
click at [889, 253] on p at bounding box center [935, 158] width 429 height 736
drag, startPoint x: 948, startPoint y: 242, endPoint x: 1014, endPoint y: 249, distance: 66.7
click at [1014, 249] on p at bounding box center [935, 158] width 429 height 736
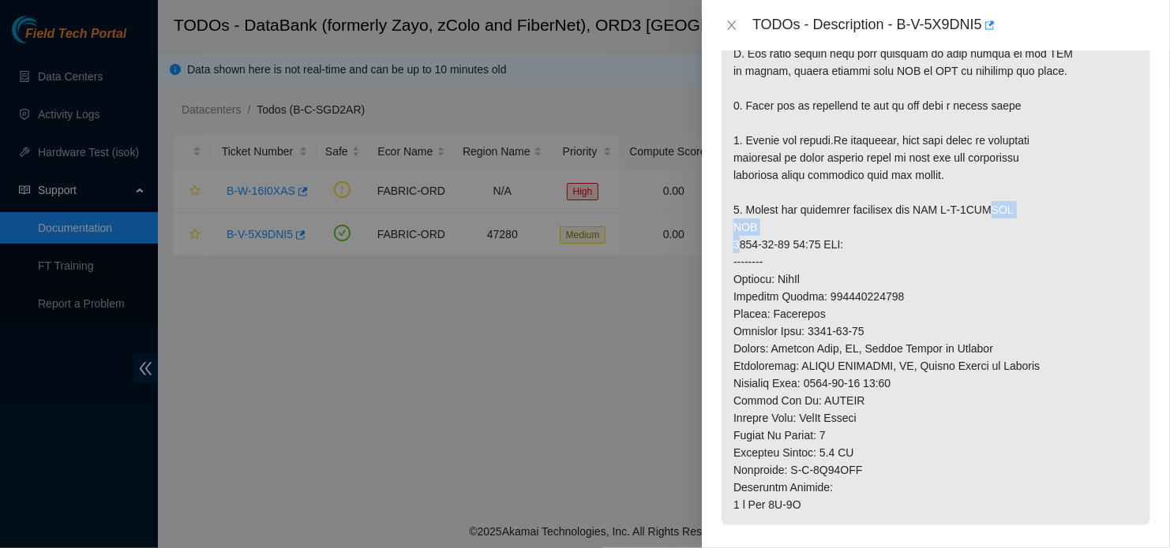
copy p "B-V-5XTEPOI"
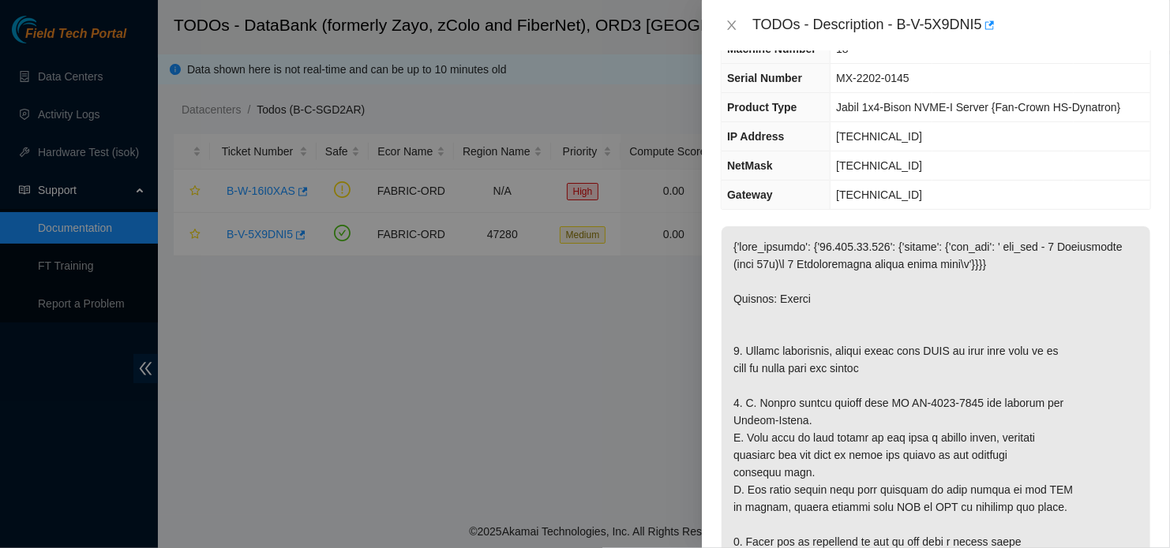
scroll to position [0, 0]
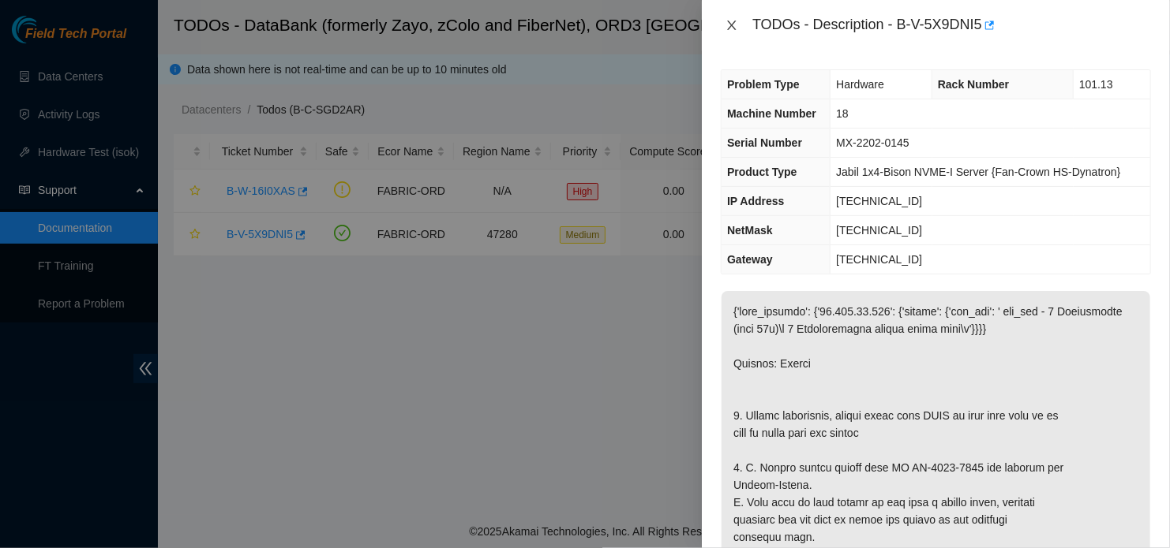
click at [735, 27] on icon "close" at bounding box center [731, 25] width 13 height 13
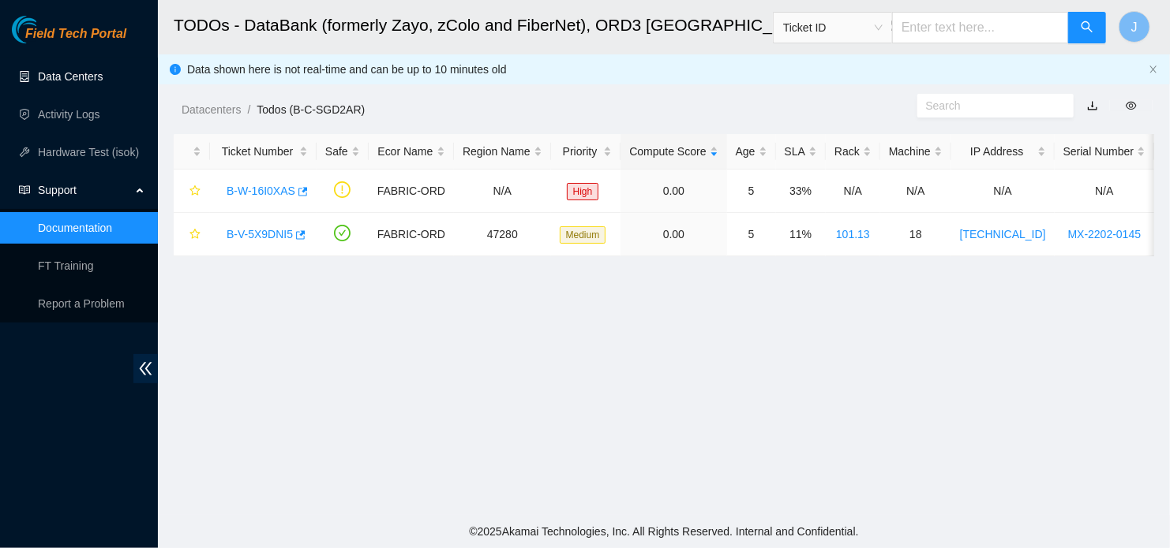
click at [95, 81] on link "Data Centers" at bounding box center [70, 76] width 65 height 13
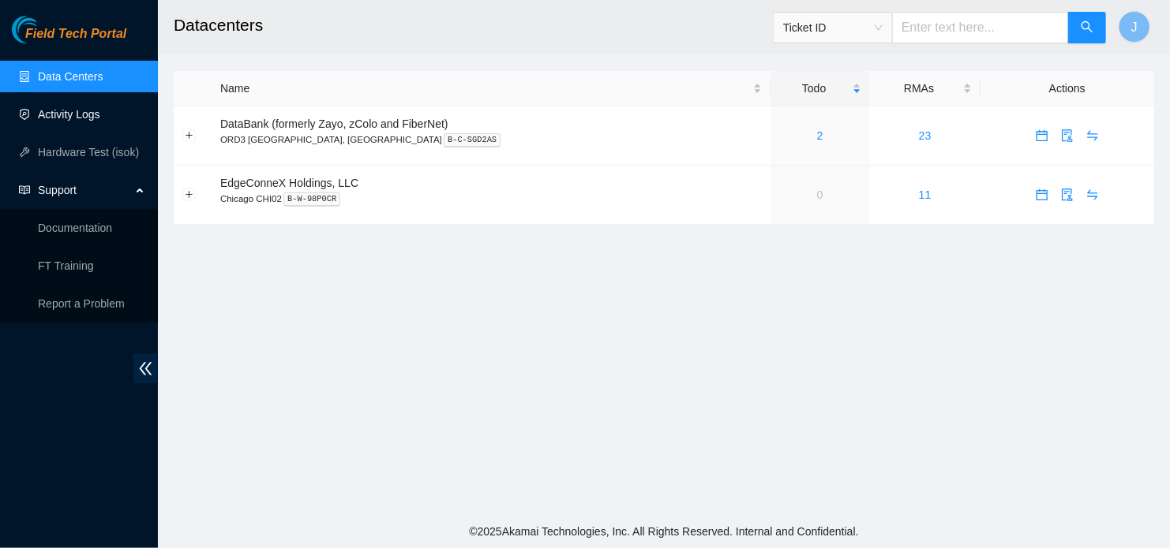
click at [78, 118] on link "Activity Logs" at bounding box center [69, 114] width 62 height 13
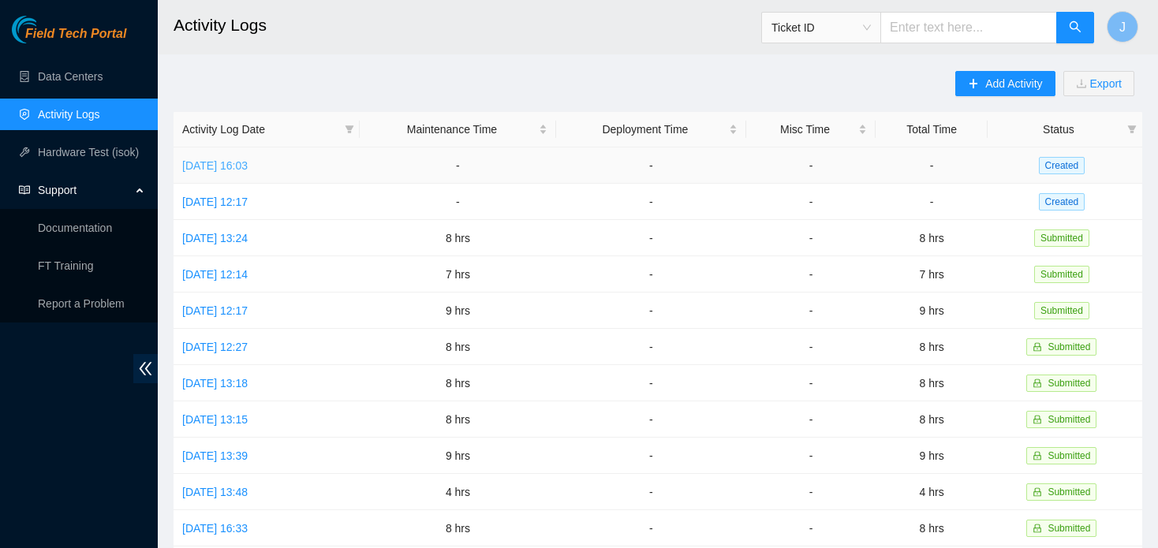
click at [248, 160] on link "[DATE] 16:03" at bounding box center [215, 165] width 66 height 13
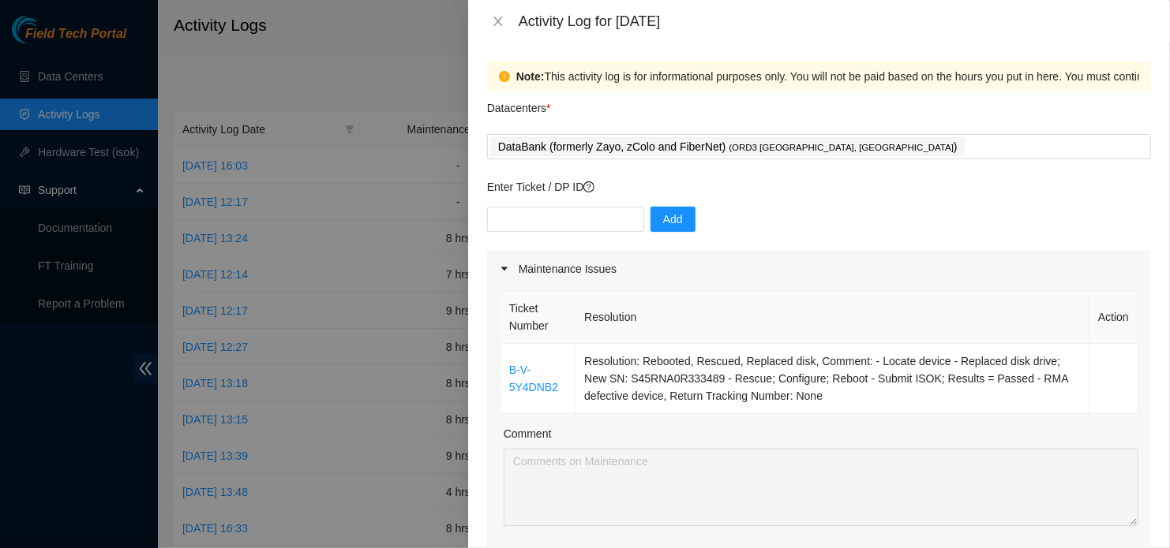
click at [133, 83] on div at bounding box center [585, 274] width 1170 height 548
click at [504, 22] on button "Close" at bounding box center [498, 21] width 22 height 15
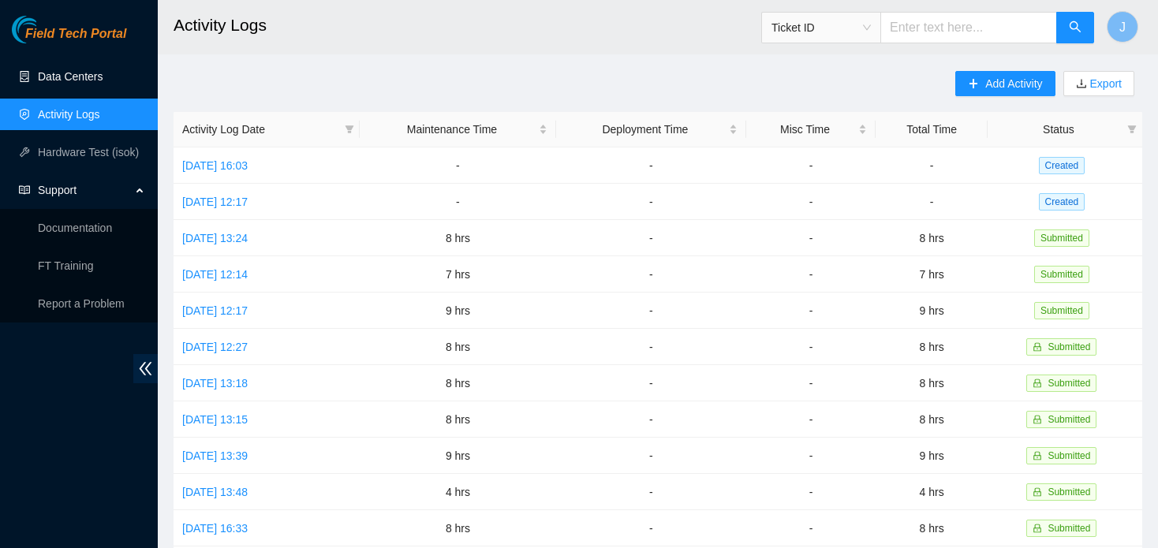
click at [88, 77] on link "Data Centers" at bounding box center [70, 76] width 65 height 13
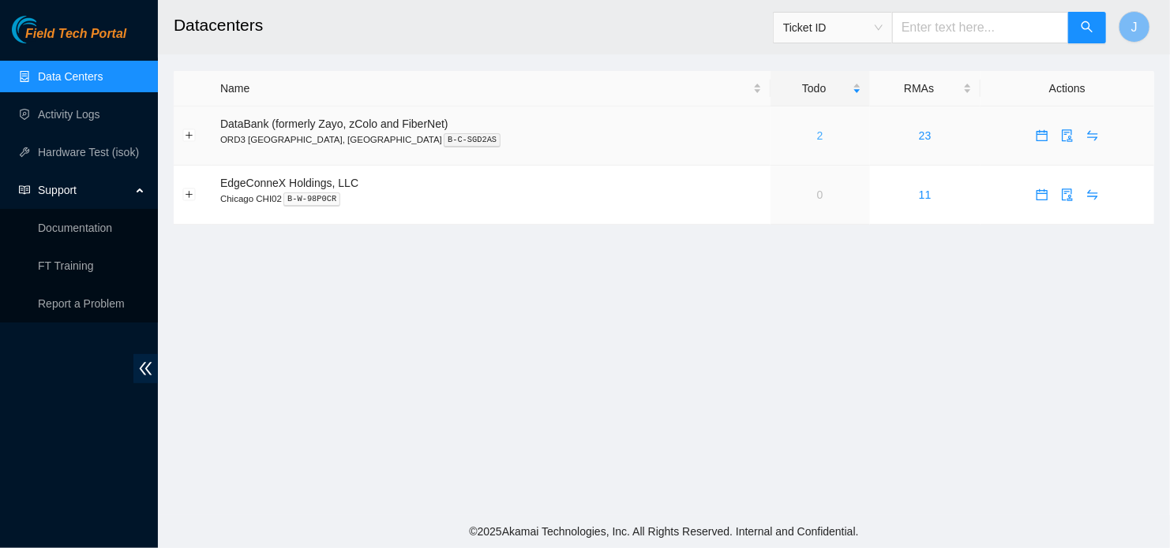
click at [817, 142] on link "2" at bounding box center [820, 135] width 6 height 13
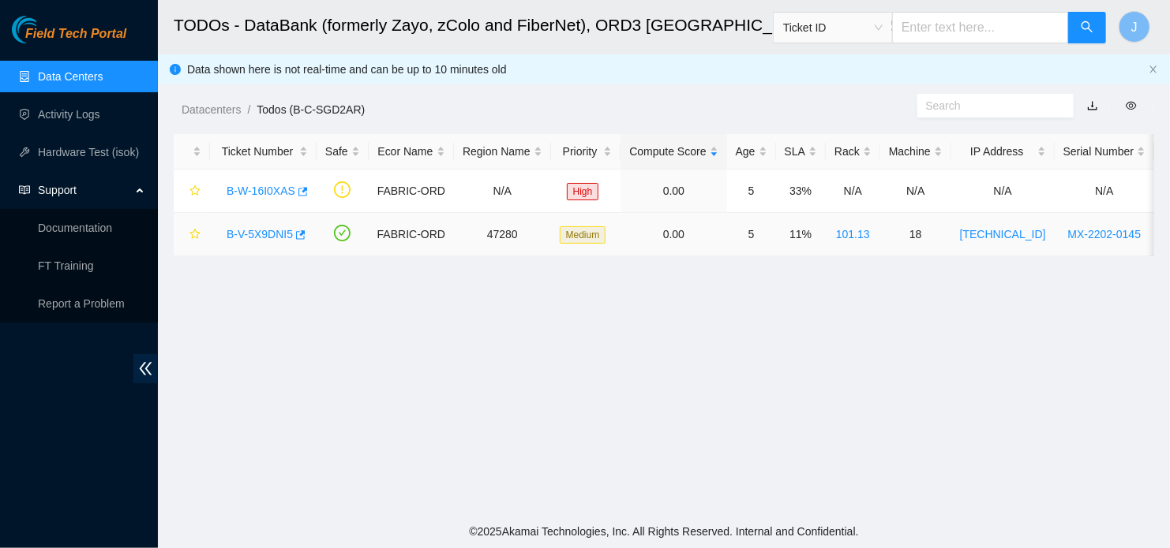
click at [283, 233] on link "B-V-5X9DNI5" at bounding box center [259, 234] width 66 height 13
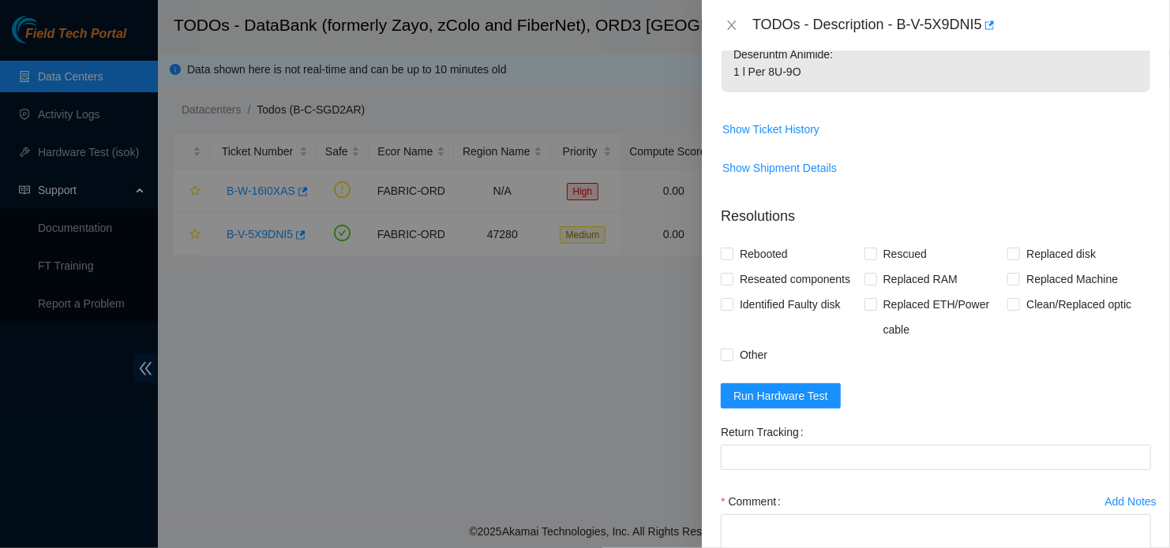
scroll to position [1026, 0]
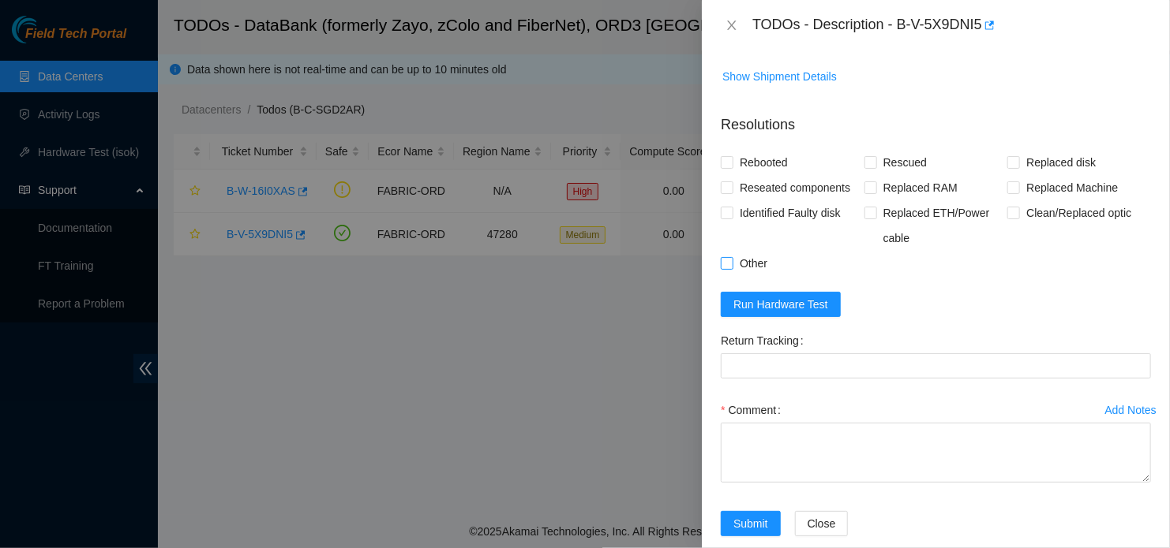
click at [739, 276] on span "Other" at bounding box center [753, 263] width 40 height 25
click at [732, 268] on input "Other" at bounding box center [726, 262] width 11 height 11
checkbox input "true"
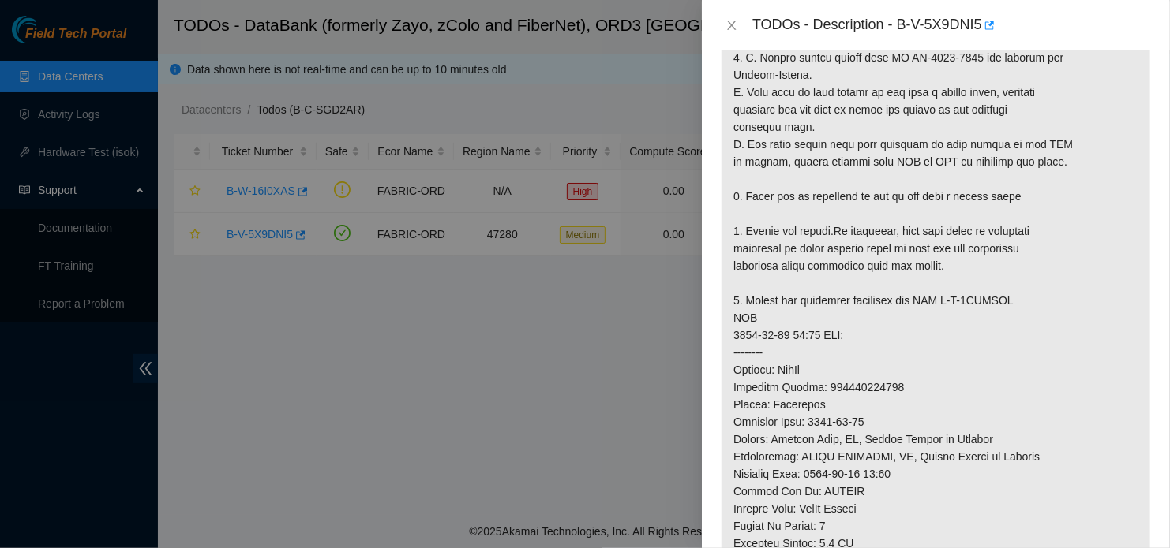
scroll to position [410, 0]
drag, startPoint x: 900, startPoint y: 24, endPoint x: 983, endPoint y: 23, distance: 82.1
click at [983, 23] on div "TODOs - Description - B-V-5X9DNI5" at bounding box center [951, 25] width 399 height 25
copy div "B-V-5X9DNI5"
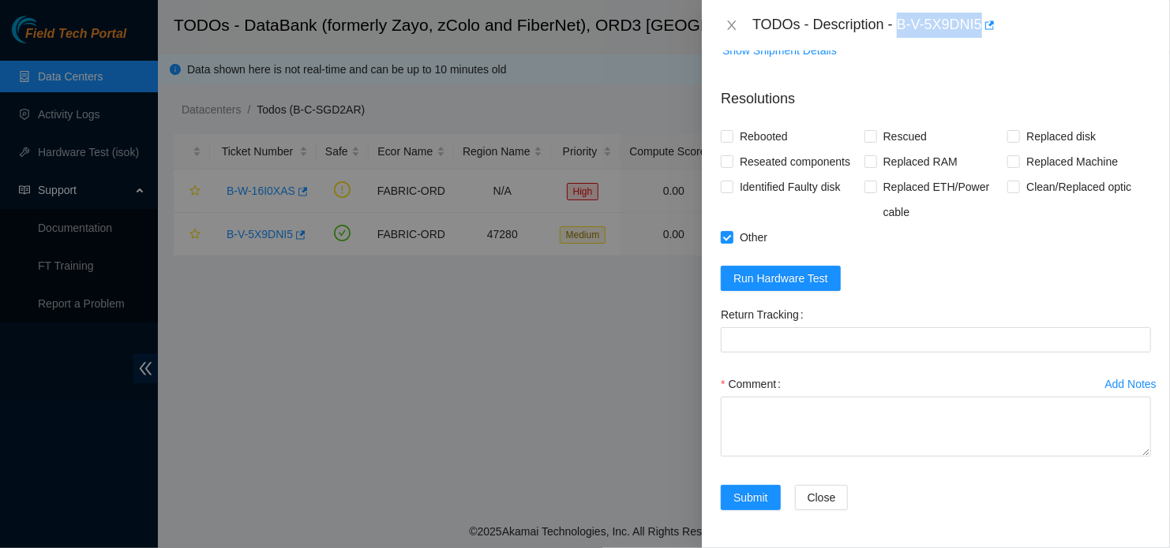
scroll to position [1120, 0]
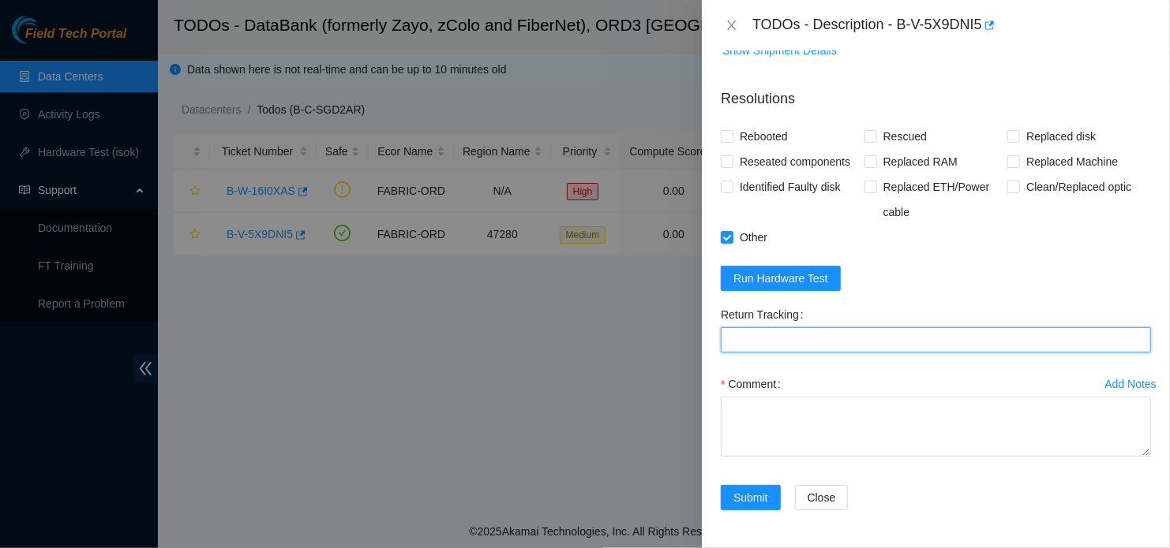
click at [779, 343] on Tracking "Return Tracking" at bounding box center [936, 340] width 430 height 25
paste Tracking "473665221600"
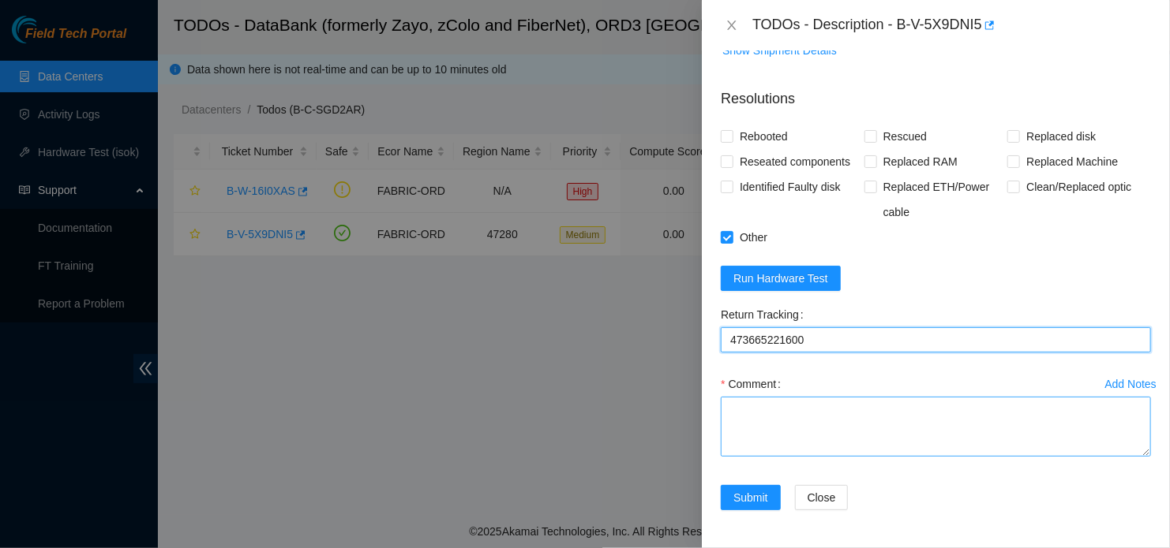
type Tracking "473665221600"
click at [795, 419] on textarea "Comment" at bounding box center [936, 427] width 430 height 60
click at [784, 424] on textarea "Comment" at bounding box center [936, 427] width 430 height 60
paste textarea "- Located device - Asked for clearance from NOCC - Removed device - RMA device"
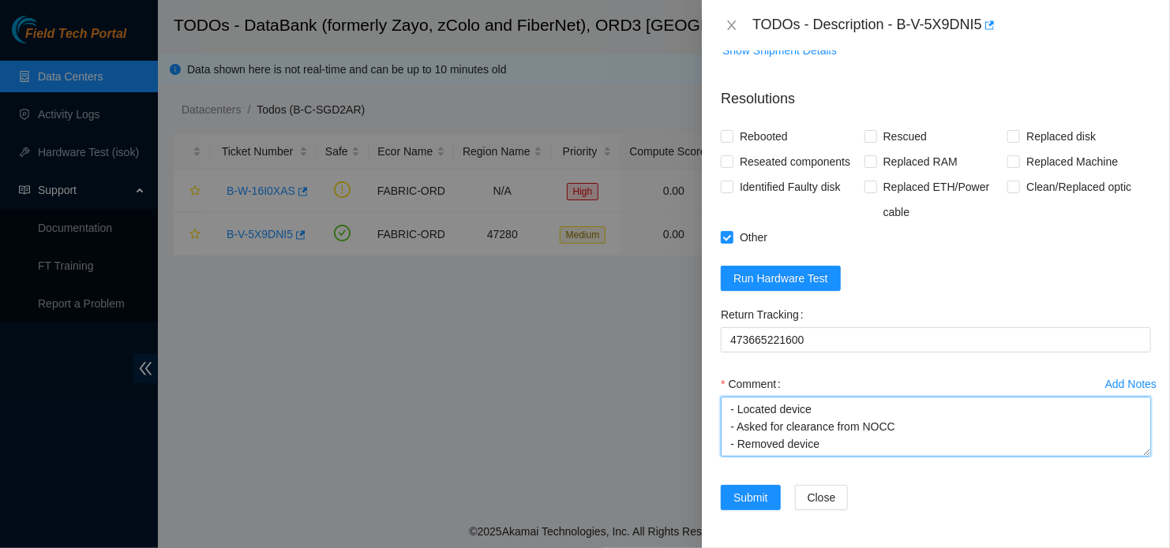
scroll to position [13, 0]
type textarea "- Located device - Asked for clearance from NOCC - Removed device - RMA device"
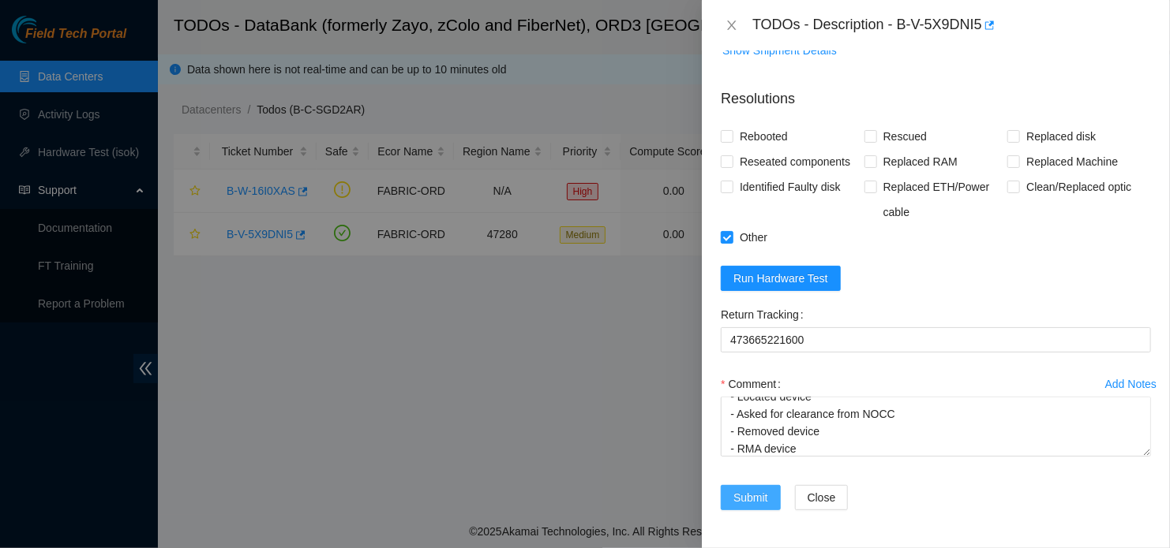
click at [745, 493] on span "Submit" at bounding box center [750, 497] width 35 height 17
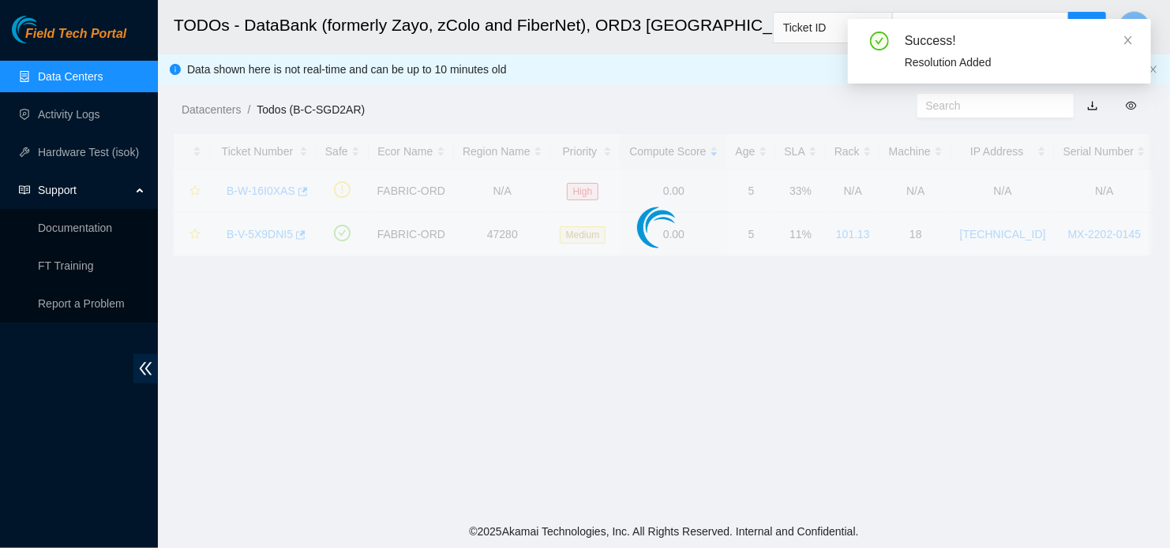
scroll to position [490, 0]
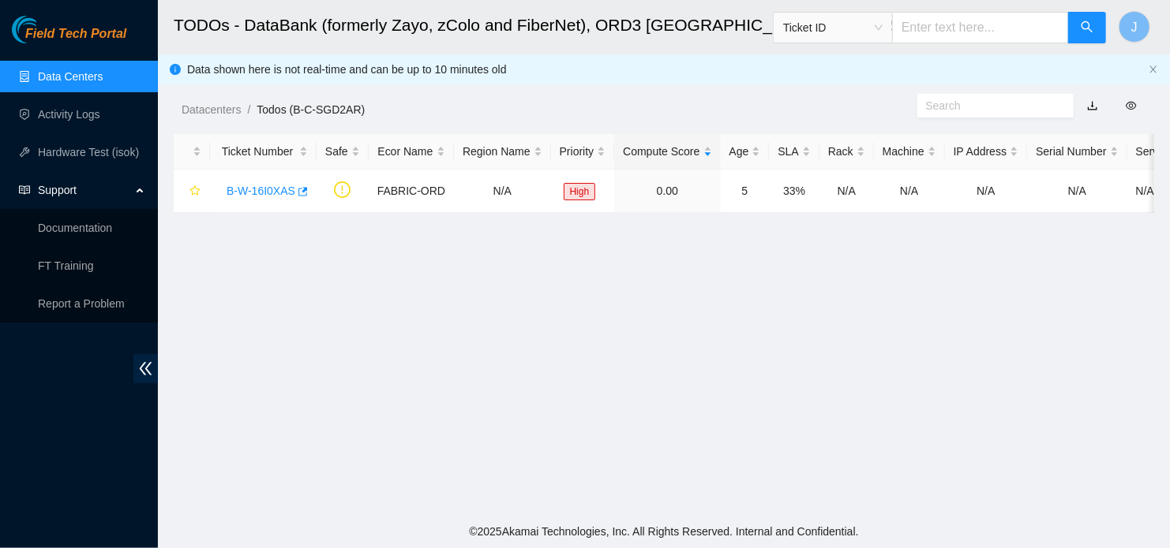
click at [379, 420] on main "TODOs - DataBank (formerly Zayo, zColo and FiberNet), ORD3 Mt Prospect, IL Tick…" at bounding box center [664, 257] width 1012 height 515
